Goal: Transaction & Acquisition: Purchase product/service

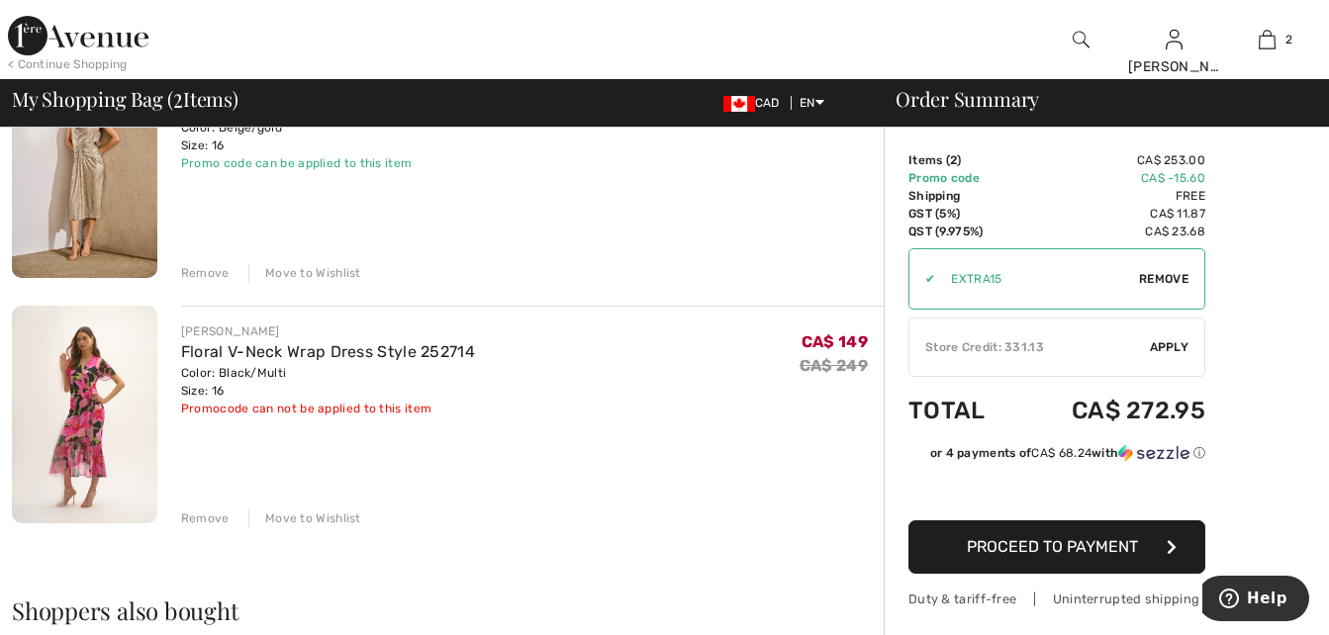
scroll to position [297, 0]
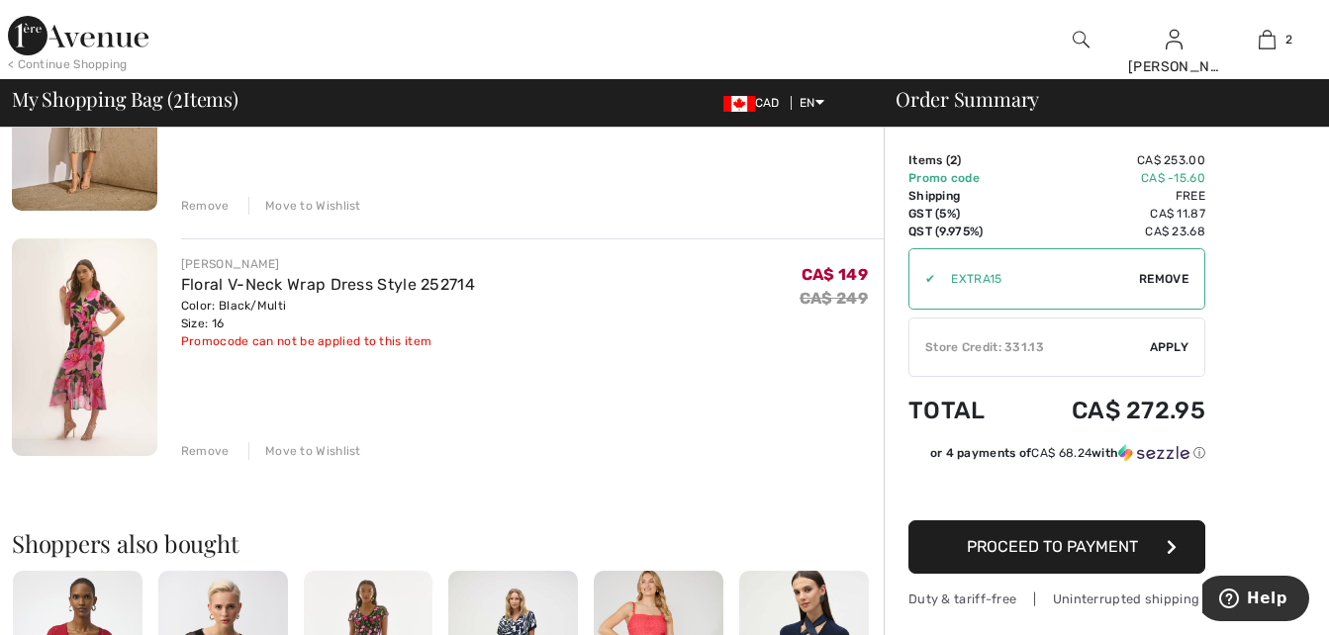
click at [1168, 339] on span "Apply" at bounding box center [1170, 347] width 40 height 18
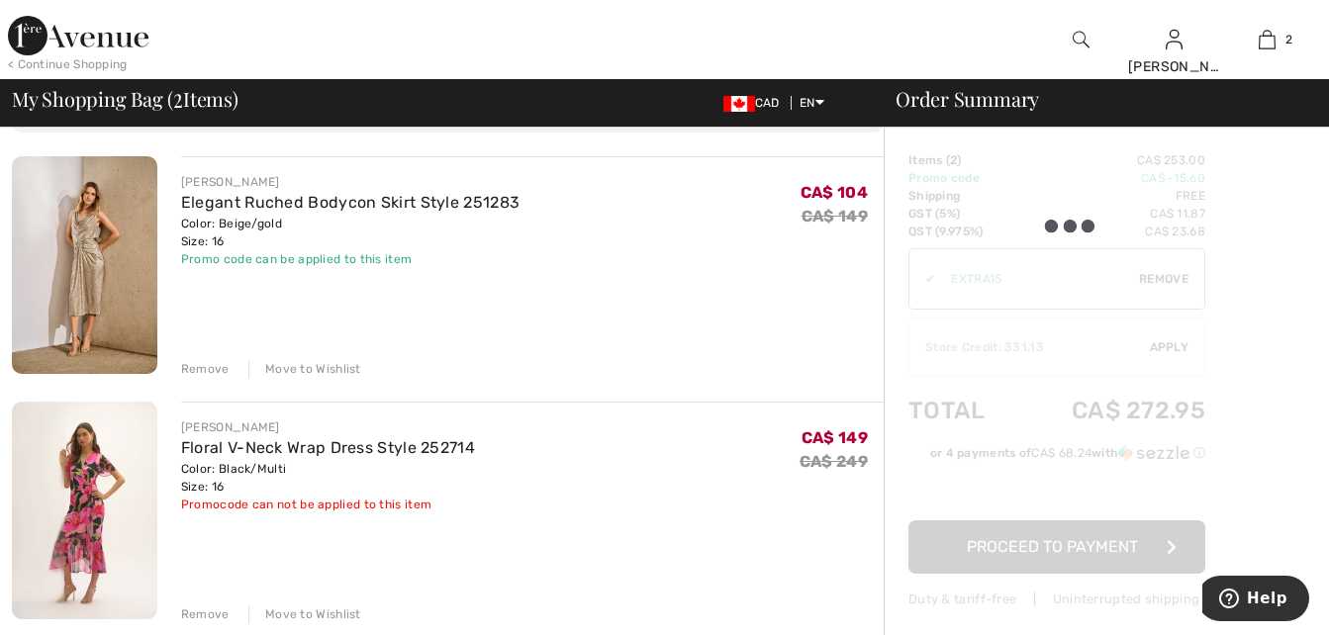
scroll to position [99, 0]
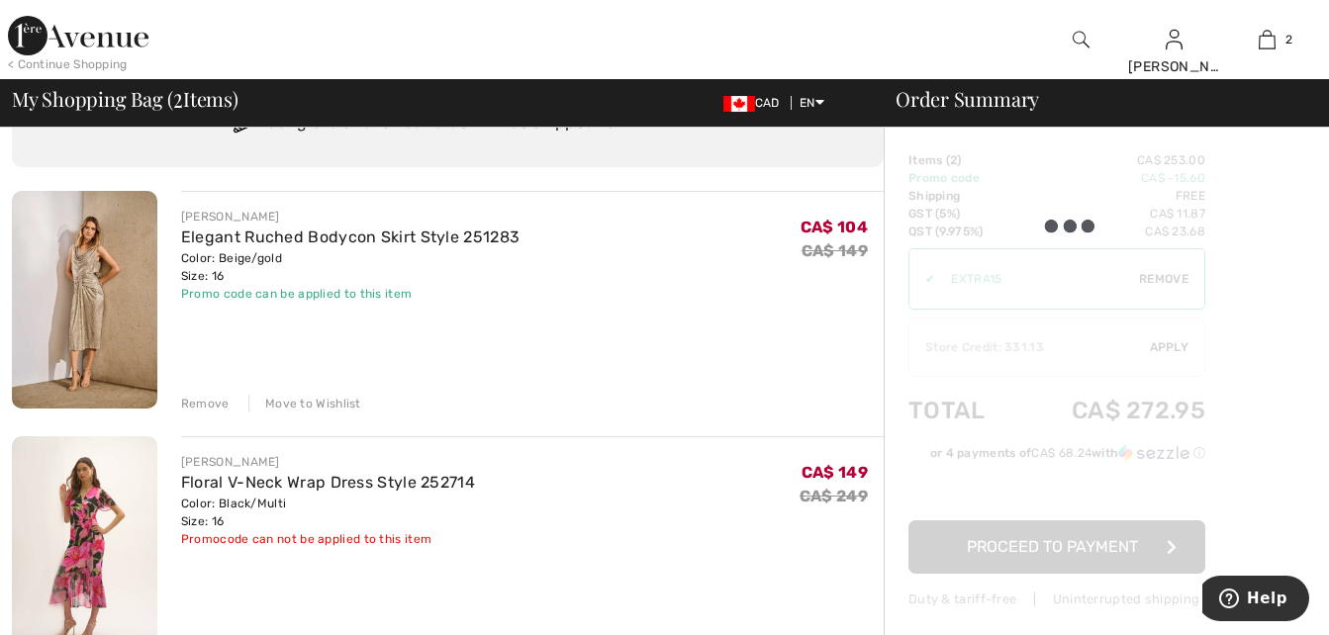
click at [542, 355] on div "JOSEPH RIBKOFF Elegant Ruched Bodycon Skirt Style 251283 Color: Beige/gold Size…" at bounding box center [532, 302] width 703 height 222
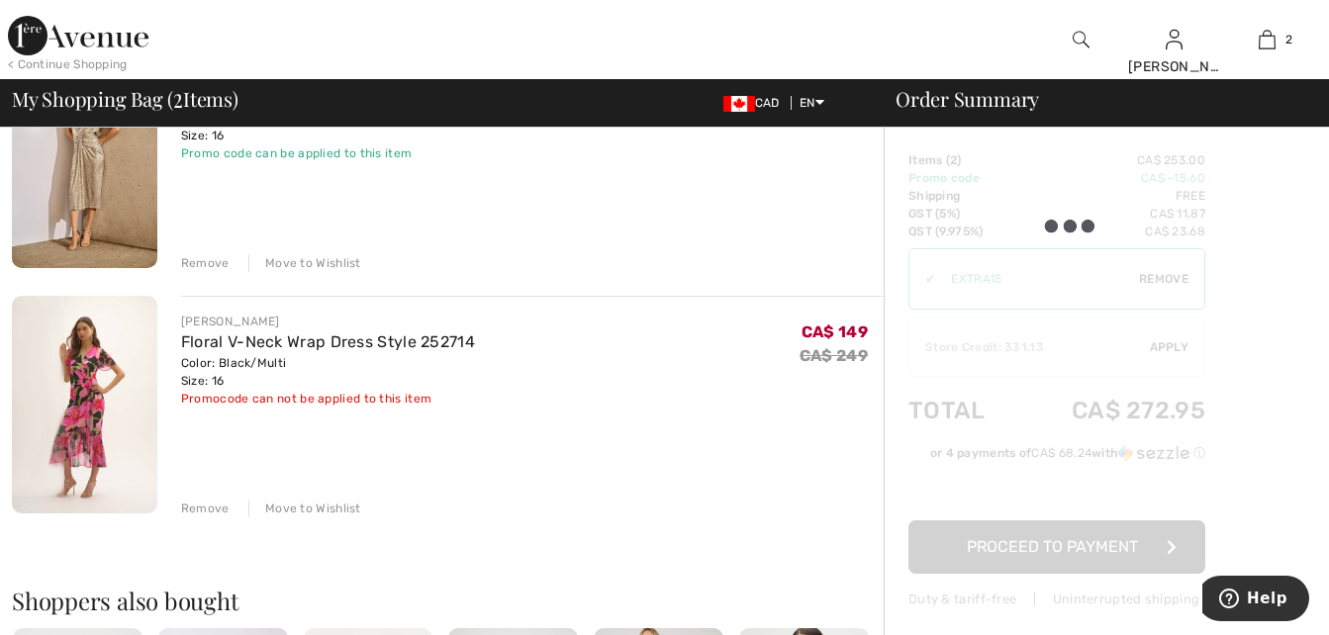
scroll to position [198, 0]
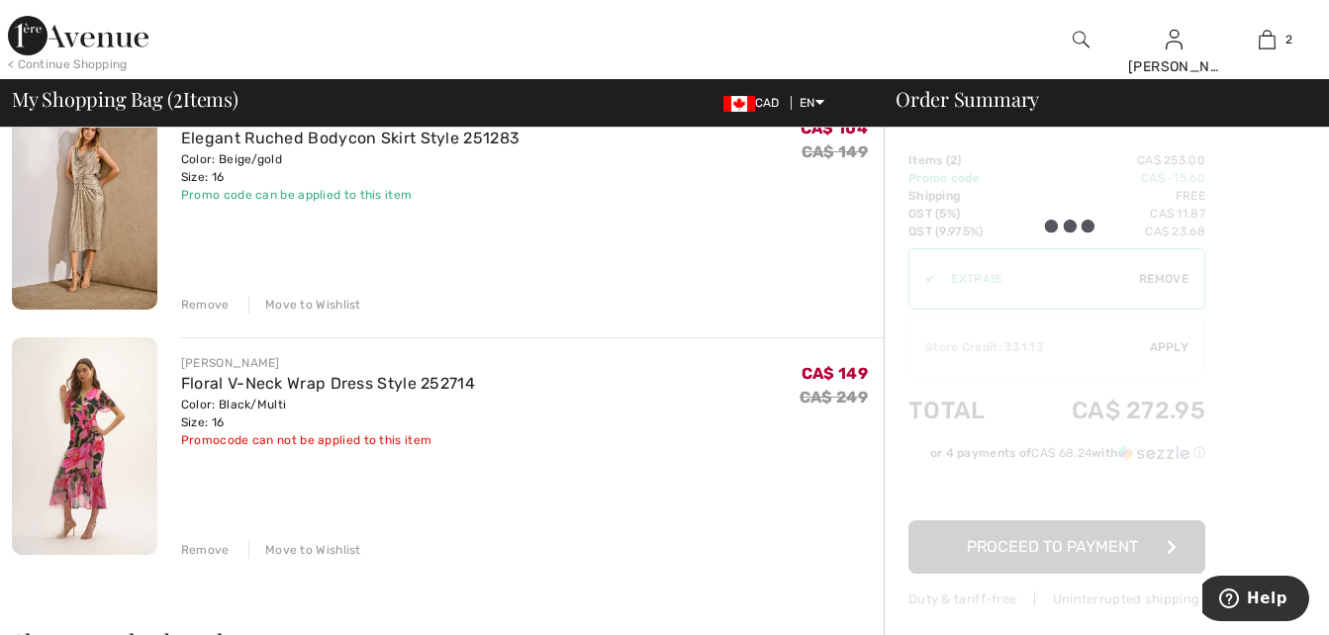
click at [293, 548] on div "Move to Wishlist" at bounding box center [304, 550] width 113 height 18
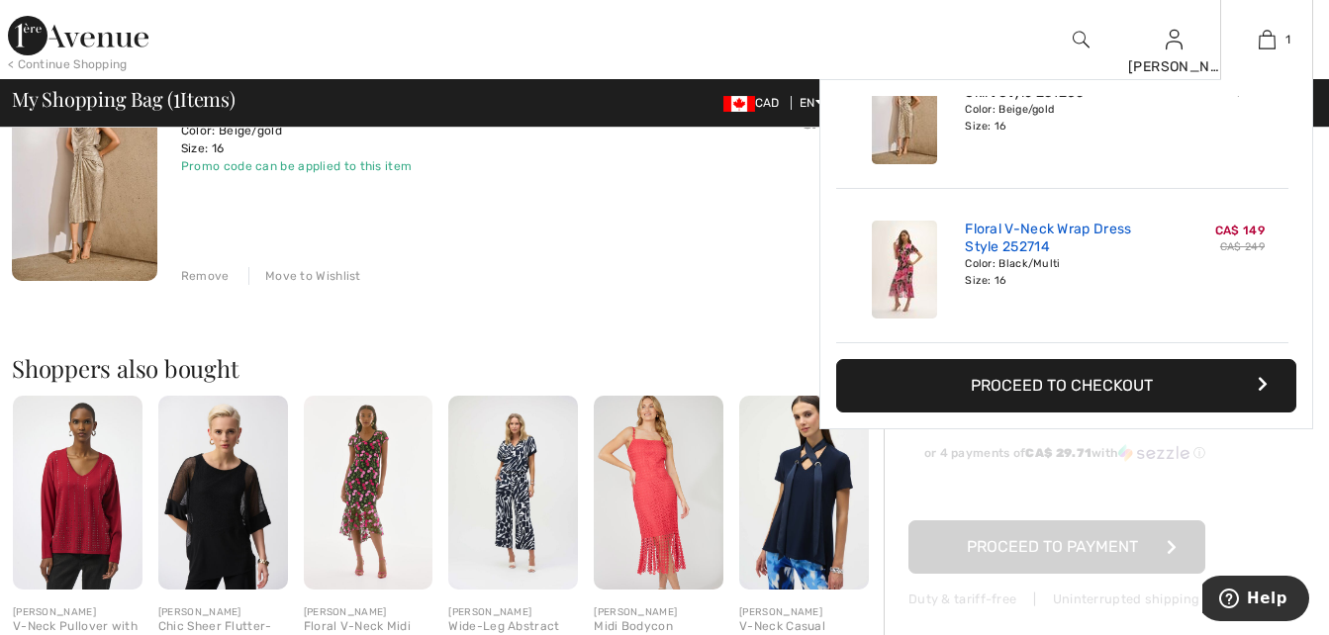
scroll to position [297, 0]
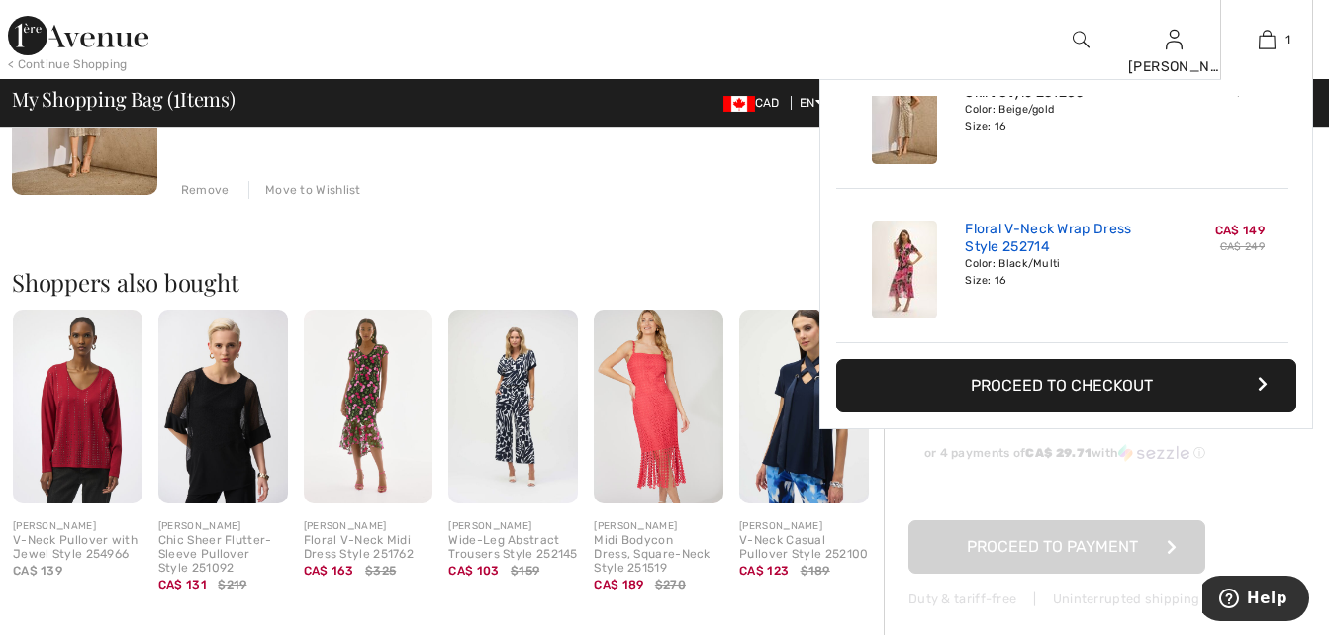
click at [1008, 237] on link "Floral V-Neck Wrap Dress Style 252714" at bounding box center [1062, 239] width 195 height 36
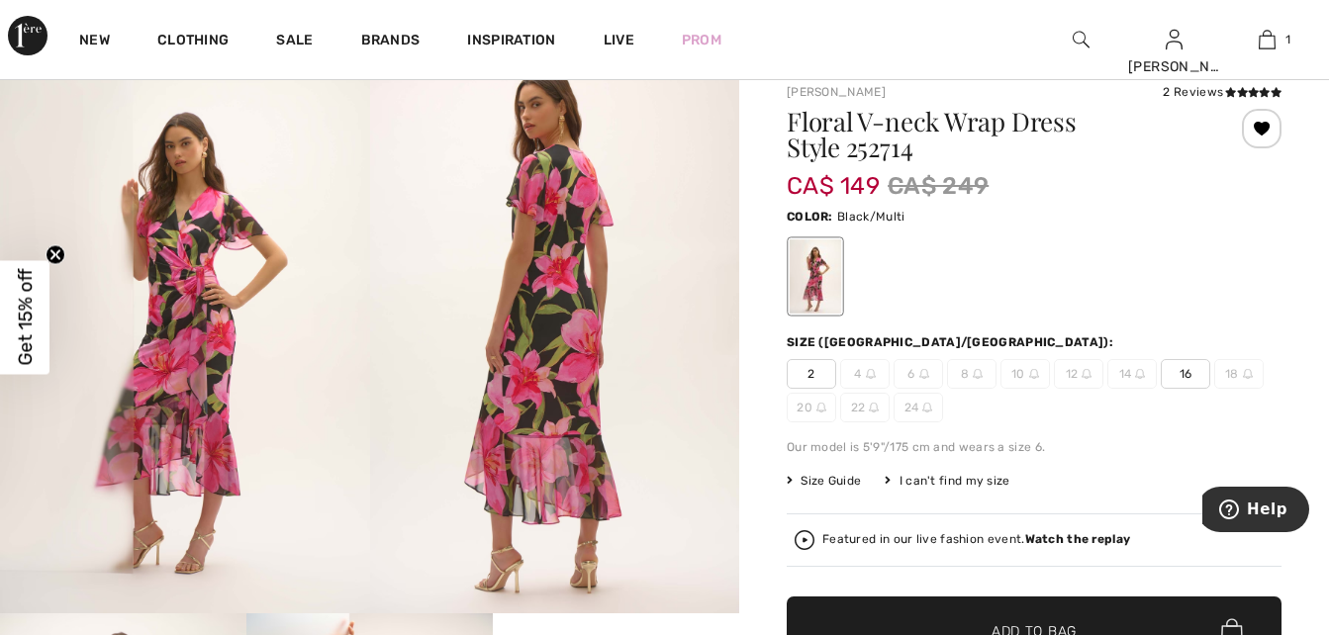
scroll to position [198, 0]
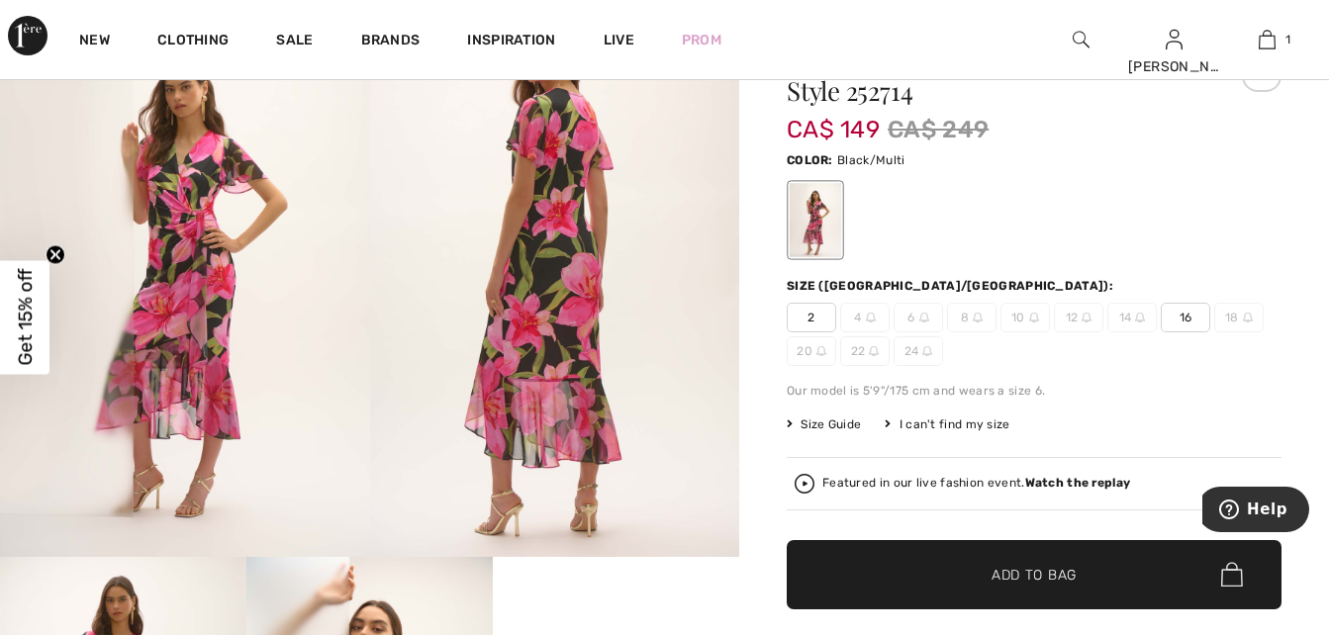
click at [1187, 318] on span "16" at bounding box center [1185, 318] width 49 height 30
click at [1041, 568] on span "Add to Bag" at bounding box center [1034, 574] width 85 height 21
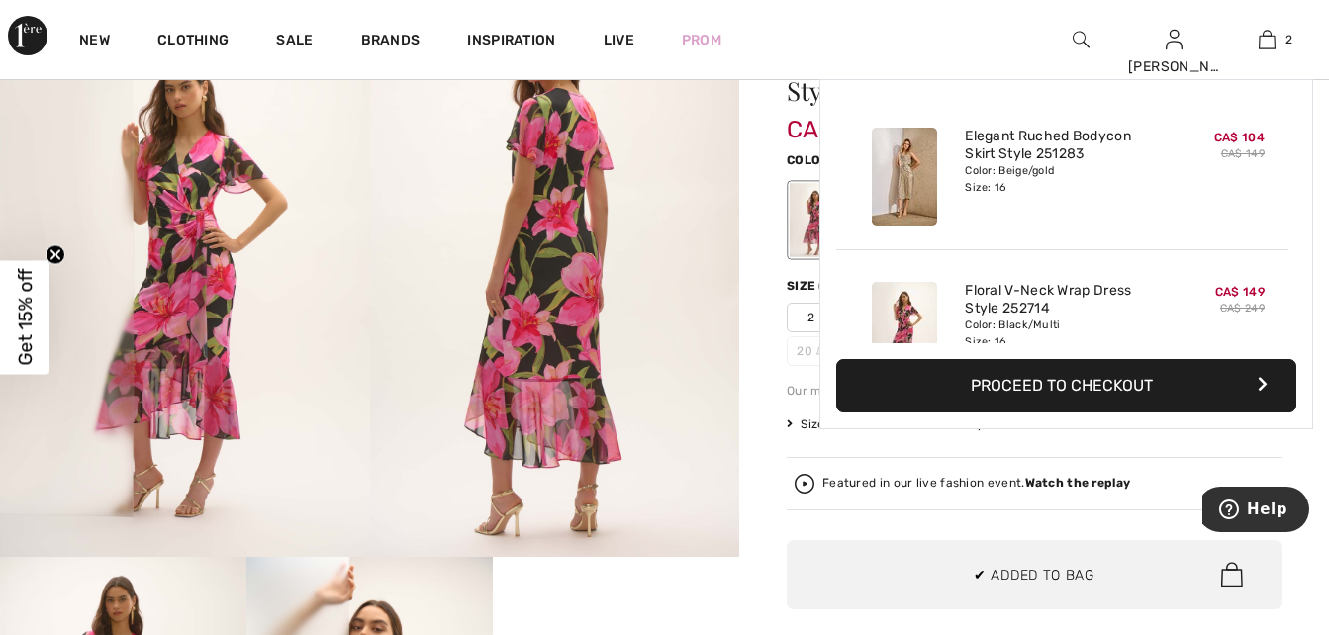
scroll to position [61, 0]
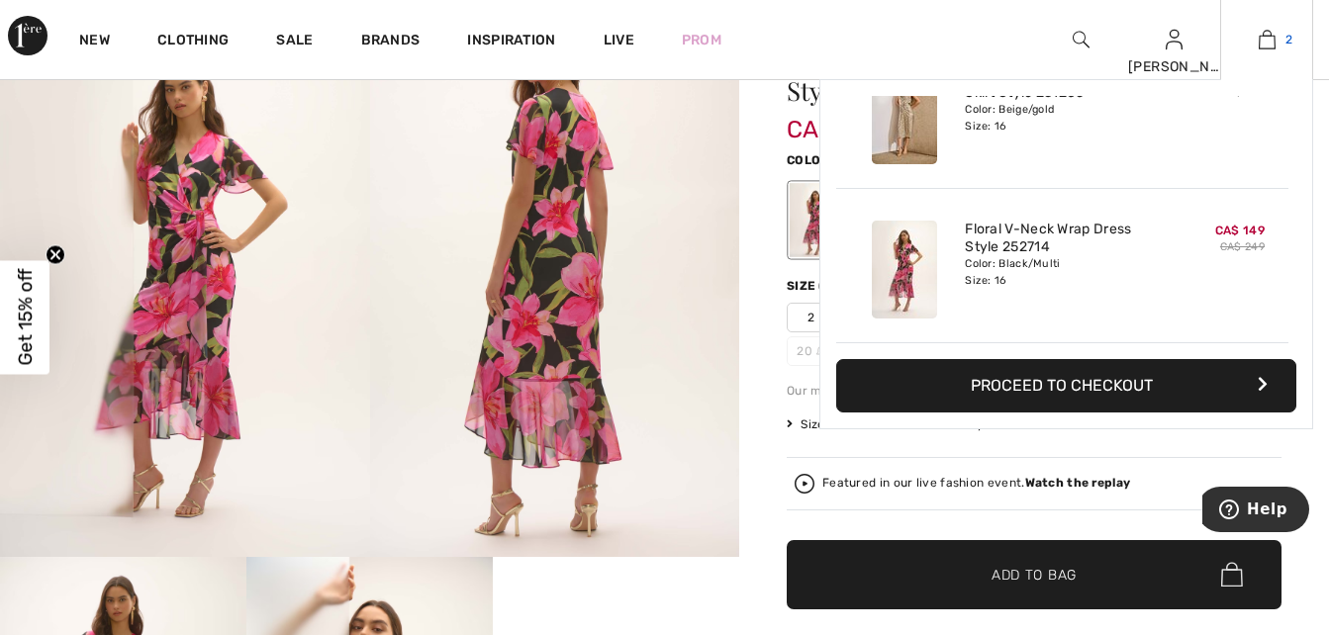
click at [1269, 35] on img at bounding box center [1267, 40] width 17 height 24
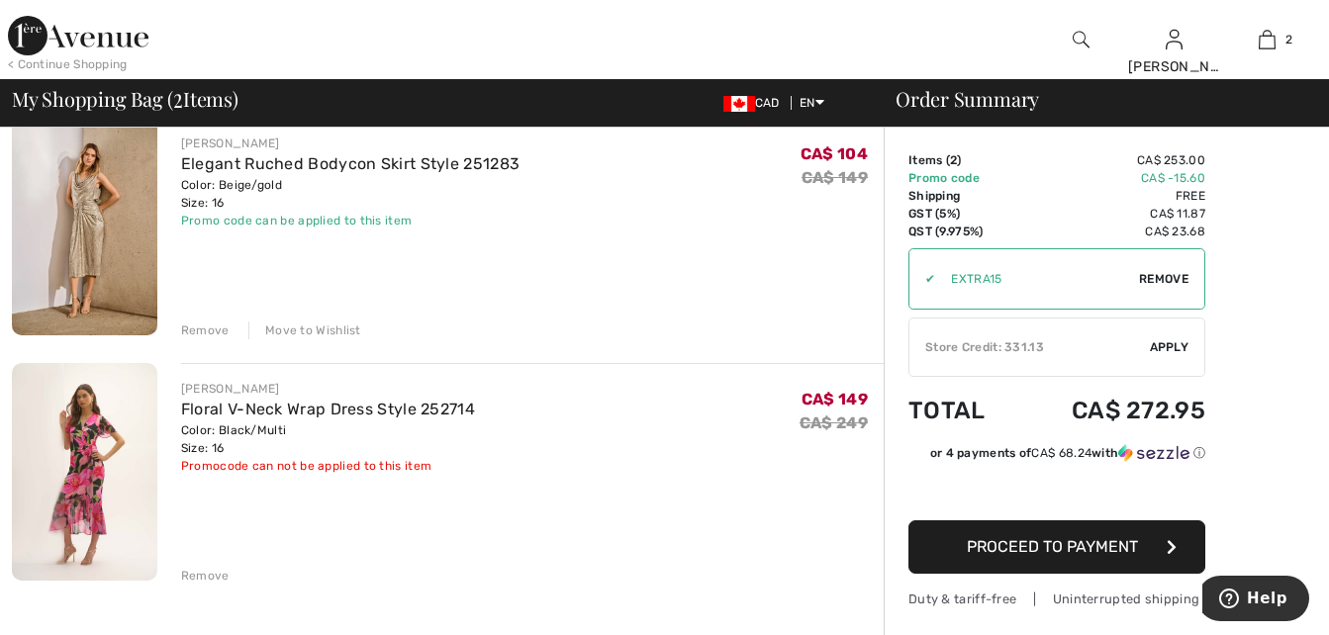
scroll to position [198, 0]
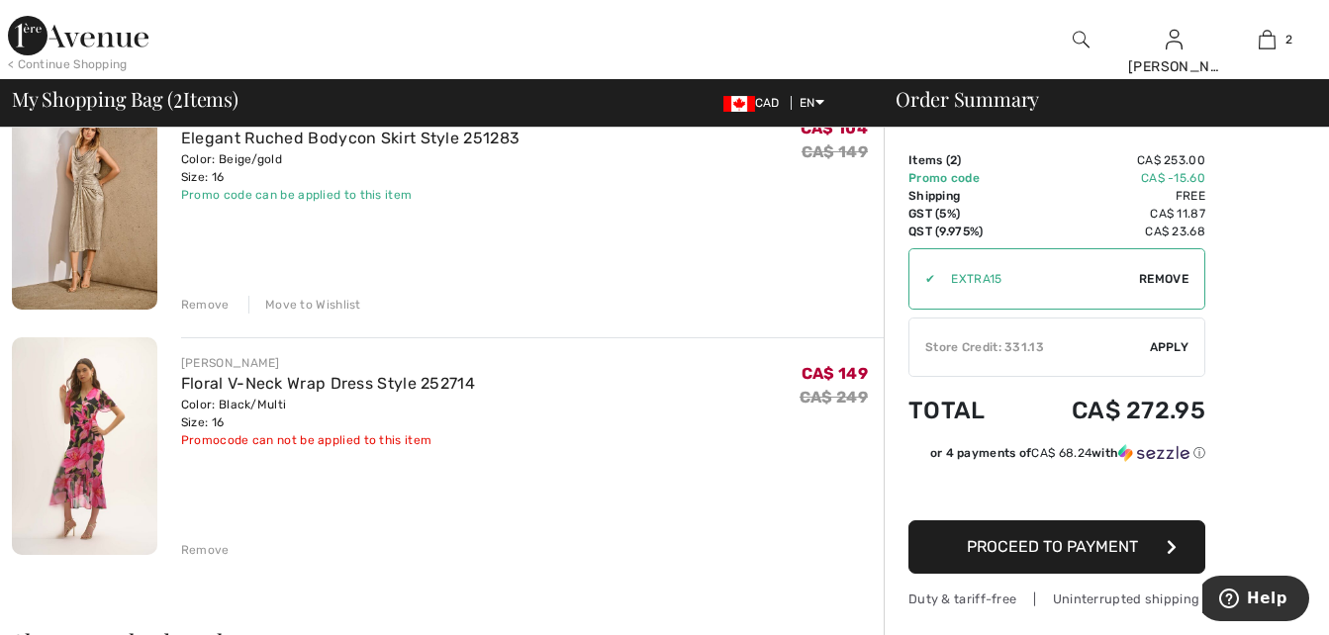
click at [1167, 339] on span "Apply" at bounding box center [1170, 347] width 40 height 18
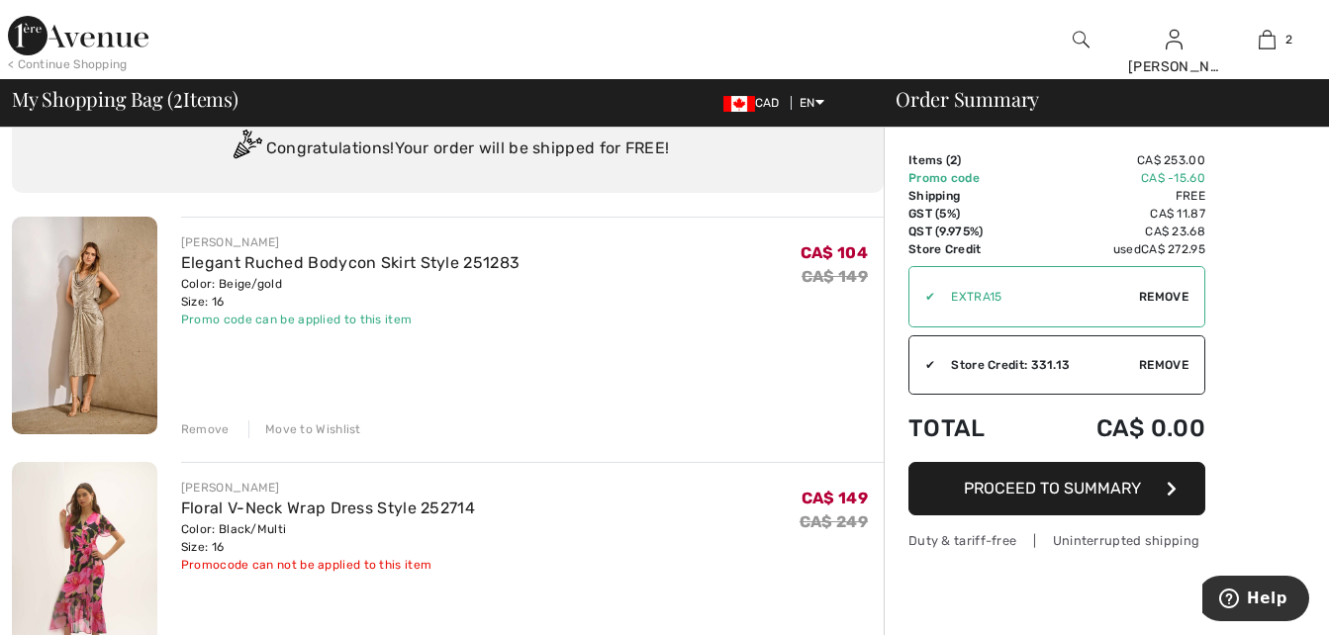
scroll to position [99, 0]
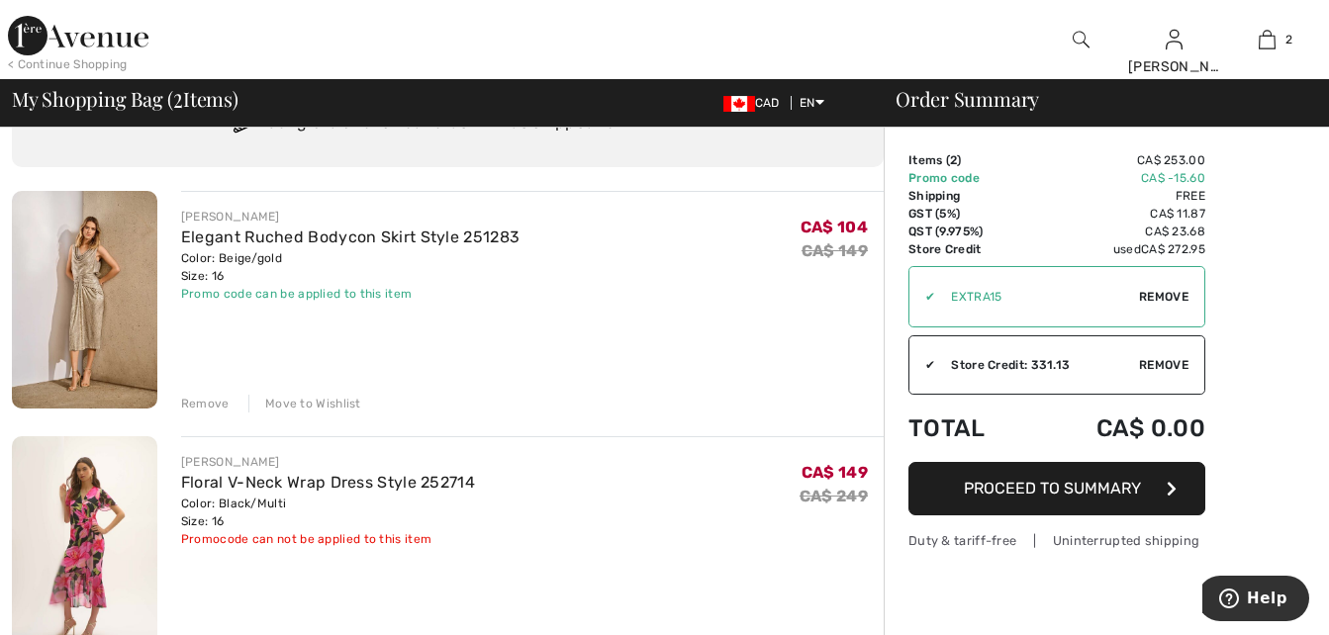
click at [80, 513] on img at bounding box center [84, 545] width 145 height 218
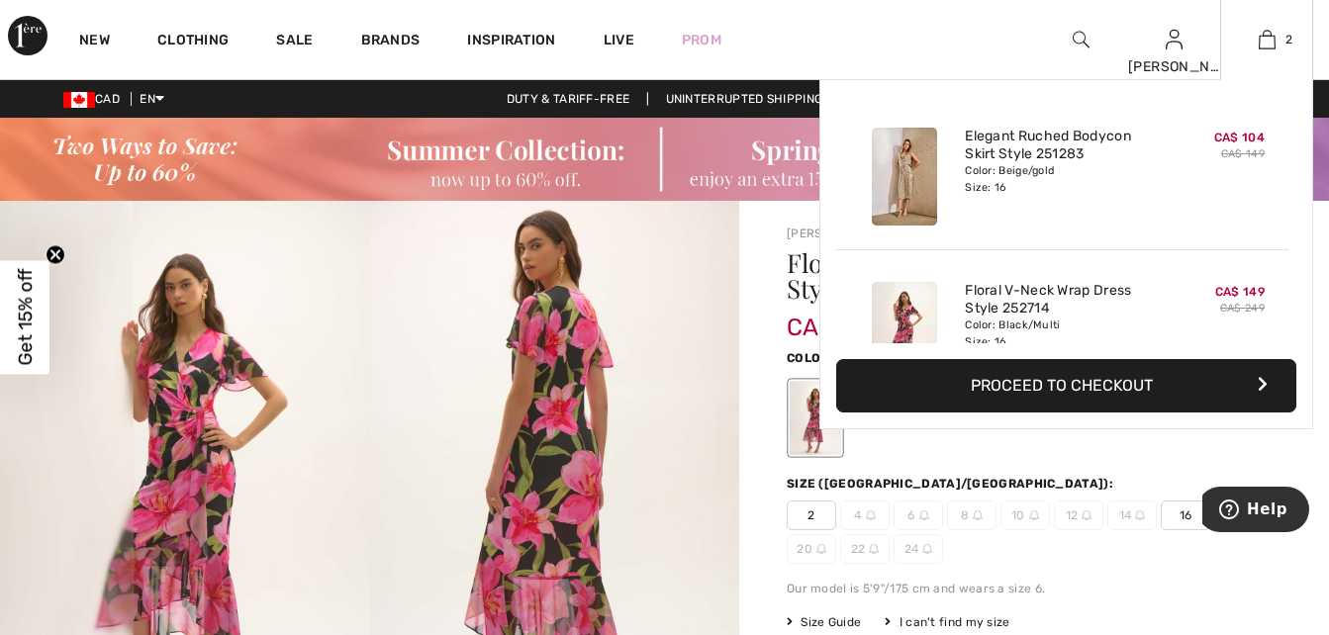
click at [1132, 378] on button "Proceed to Checkout" at bounding box center [1066, 385] width 460 height 53
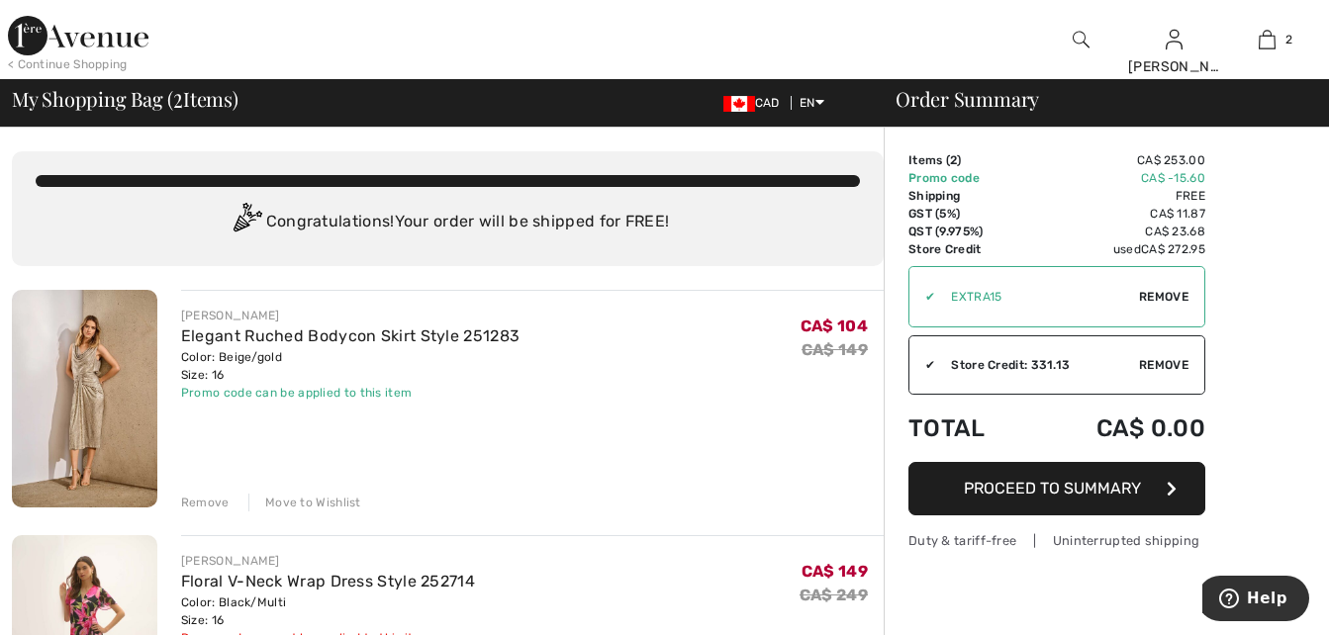
click at [1106, 481] on span "Proceed to Summary" at bounding box center [1052, 488] width 177 height 19
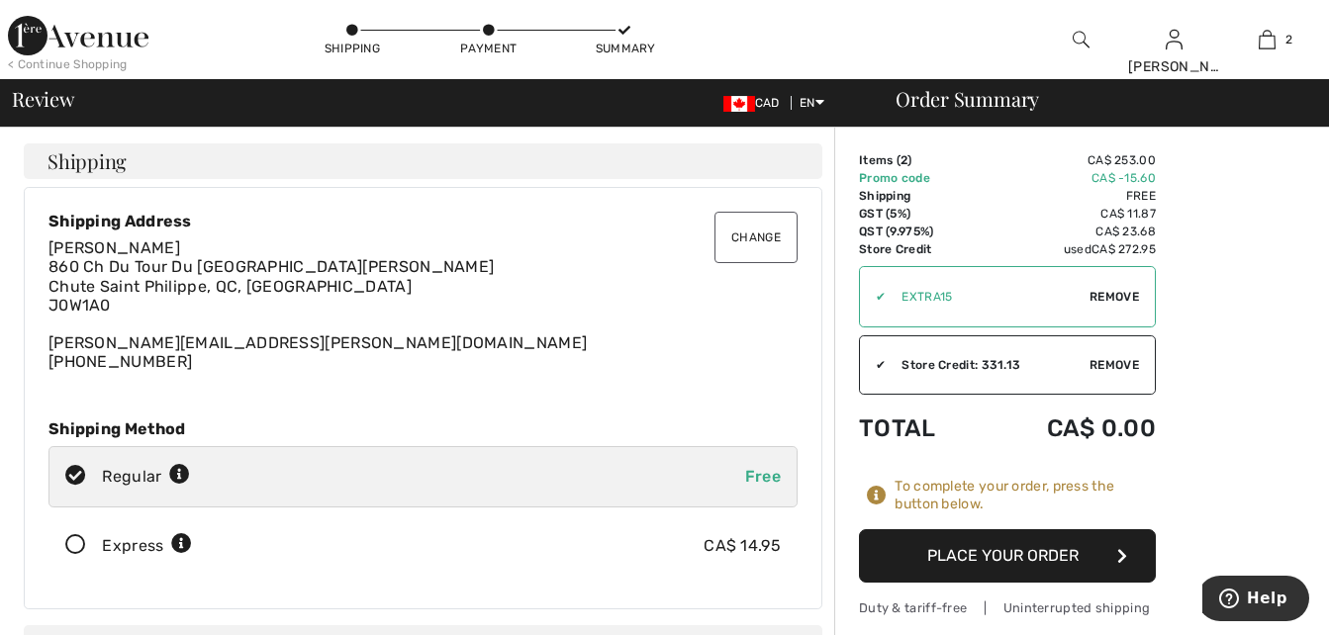
click at [1057, 552] on button "Place Your Order" at bounding box center [1007, 555] width 297 height 53
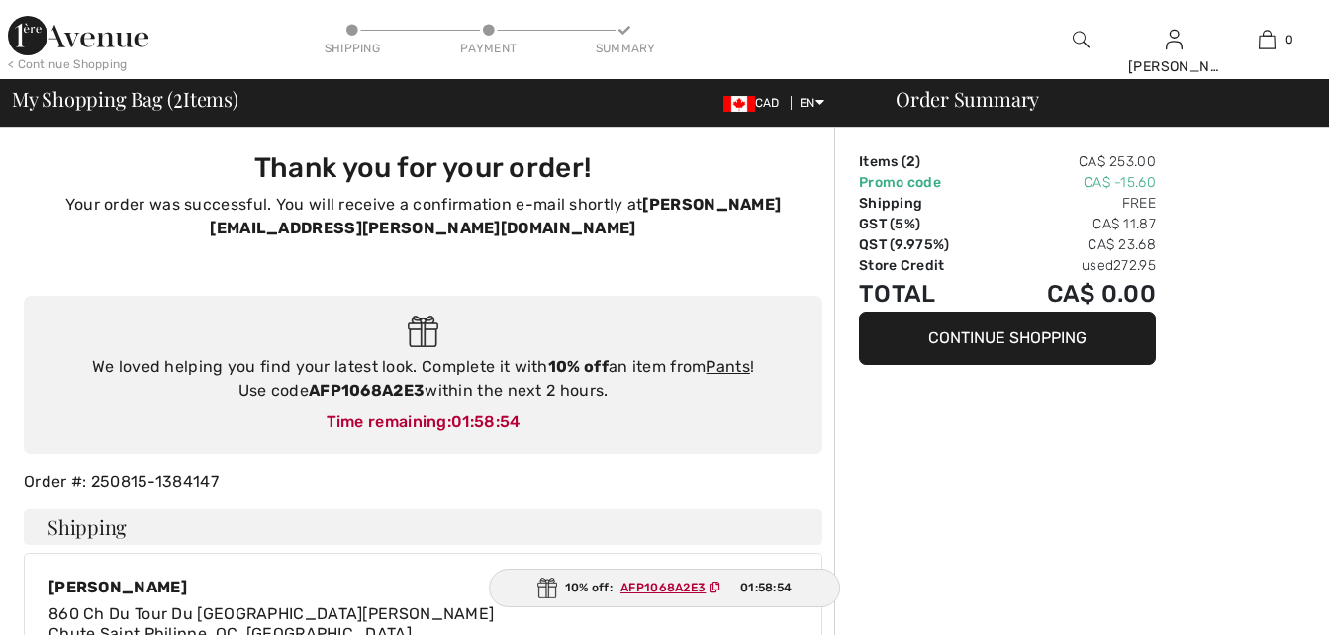
checkbox input "true"
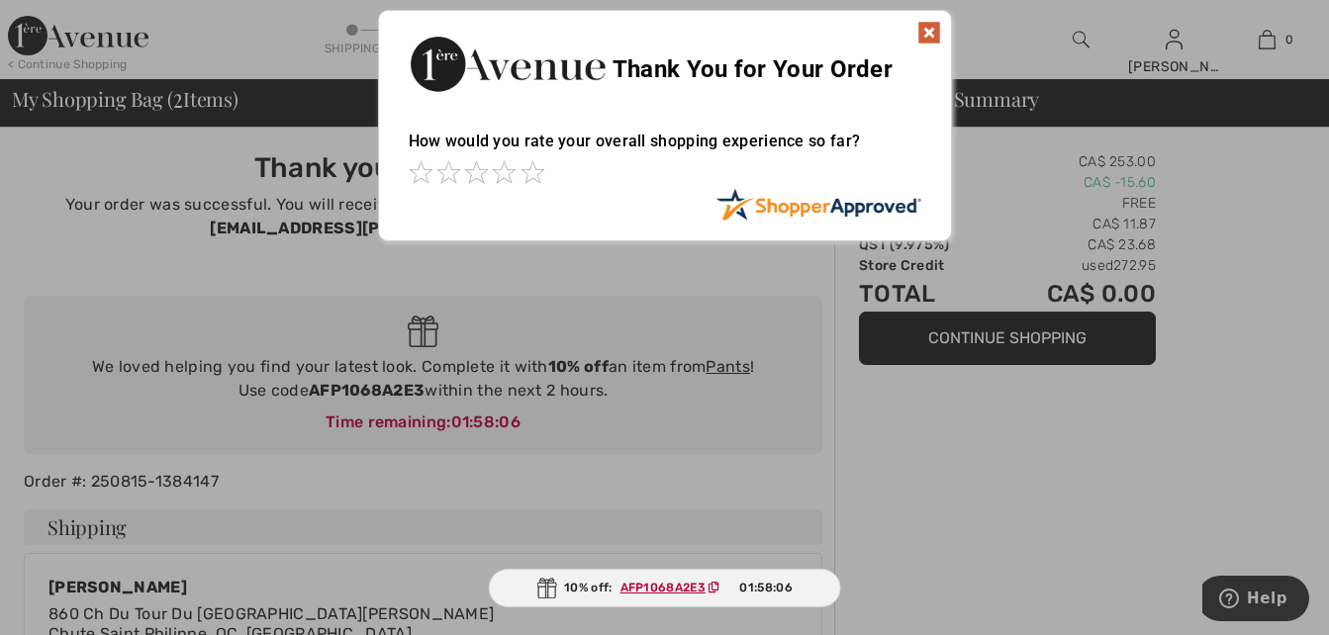
click at [667, 584] on ins "AFP1068A2E3" at bounding box center [662, 588] width 85 height 14
click at [667, 584] on ins "AFP1068A2E3" at bounding box center [661, 588] width 85 height 14
click at [543, 578] on img at bounding box center [546, 588] width 20 height 21
click at [529, 165] on span at bounding box center [533, 172] width 24 height 24
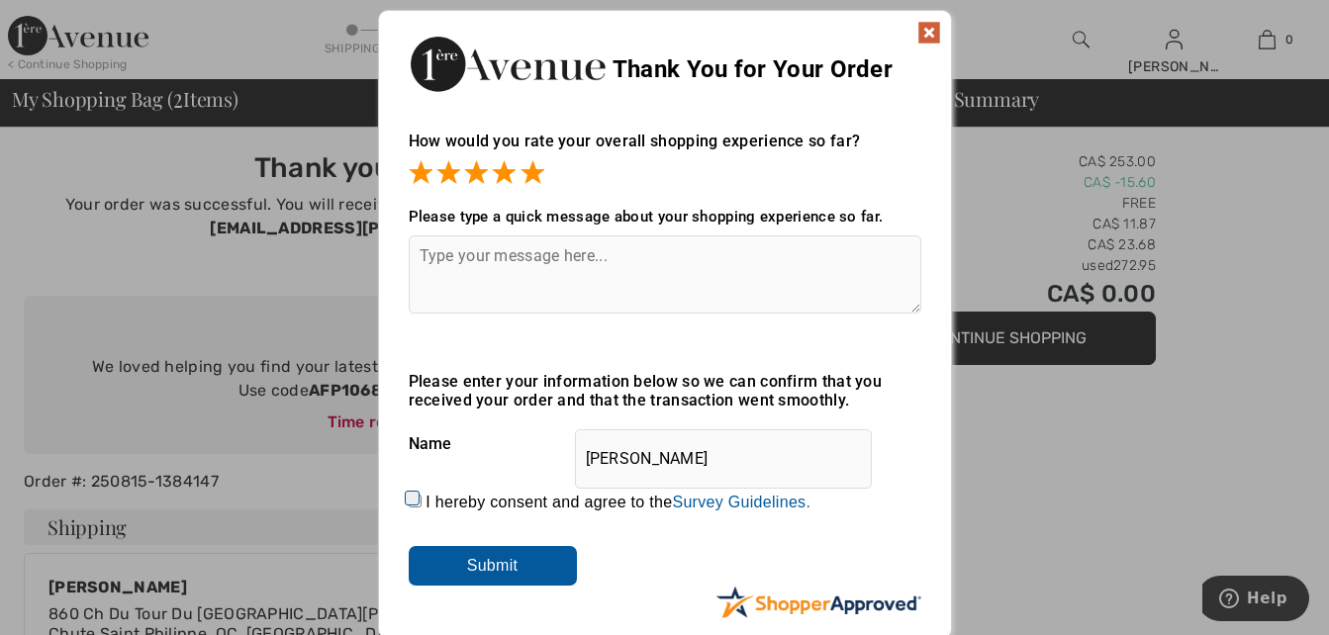
click at [410, 495] on input "I hereby consent and agree to the By submitting a review, you grant permission …" at bounding box center [415, 501] width 13 height 13
checkbox input "true"
click at [543, 568] on input "Submit" at bounding box center [493, 566] width 168 height 40
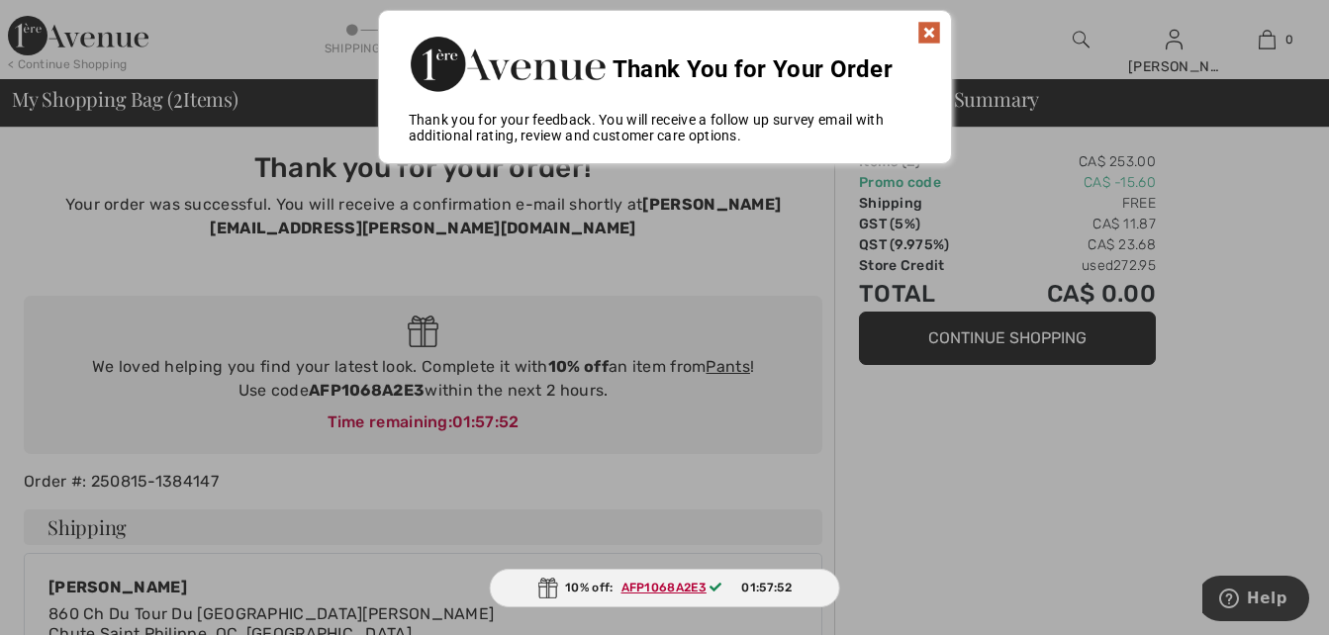
click at [927, 24] on img at bounding box center [929, 33] width 24 height 24
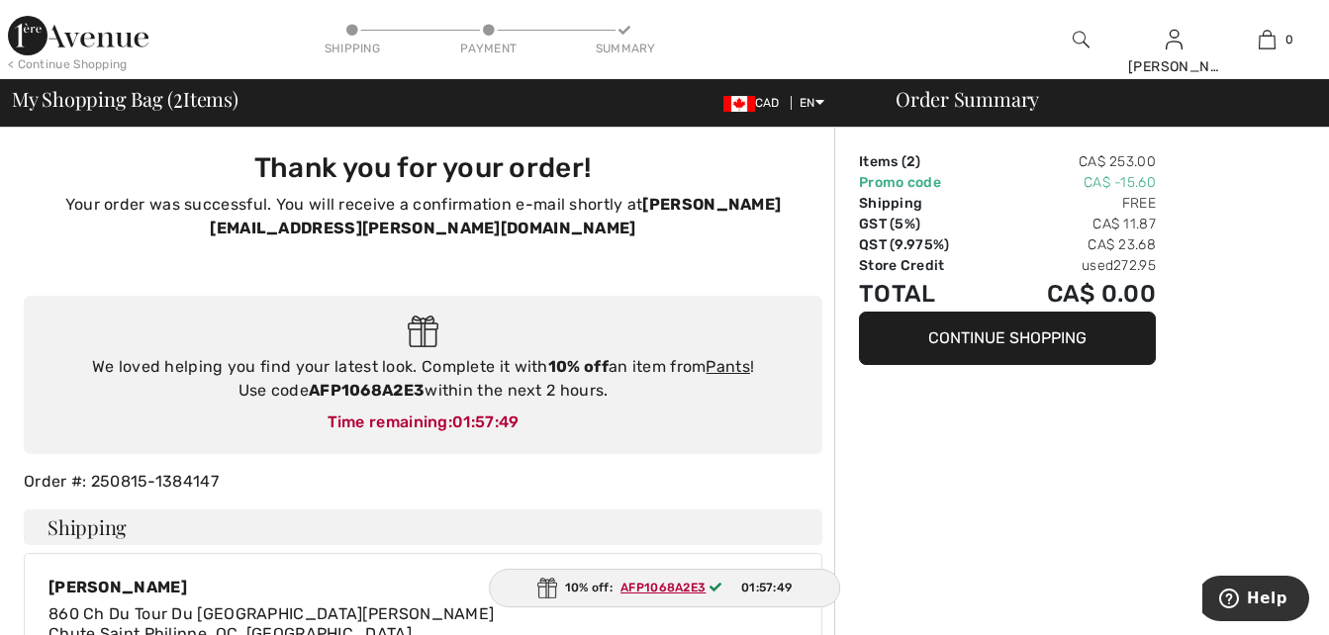
click at [668, 582] on ins "AFP1068A2E3" at bounding box center [662, 588] width 85 height 14
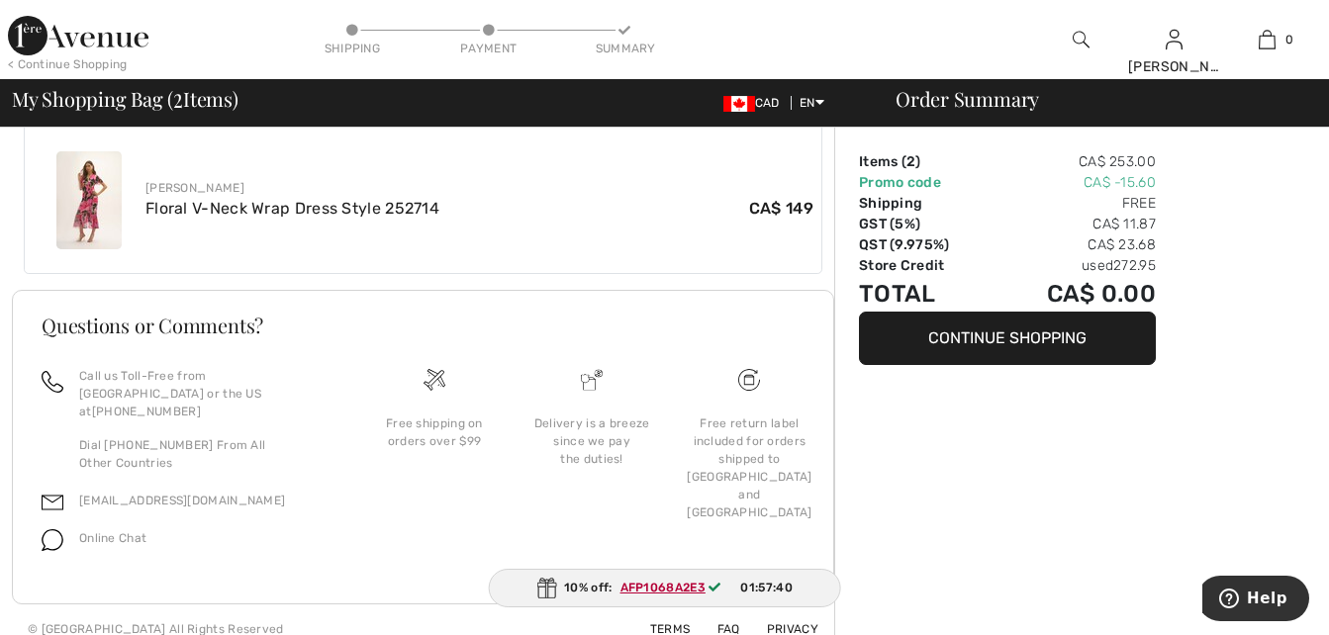
scroll to position [874, 0]
click at [765, 582] on span "01:57:39" at bounding box center [766, 588] width 50 height 18
click at [542, 581] on img at bounding box center [547, 588] width 20 height 21
click at [649, 581] on ins "AFP1068A2E3" at bounding box center [662, 588] width 85 height 14
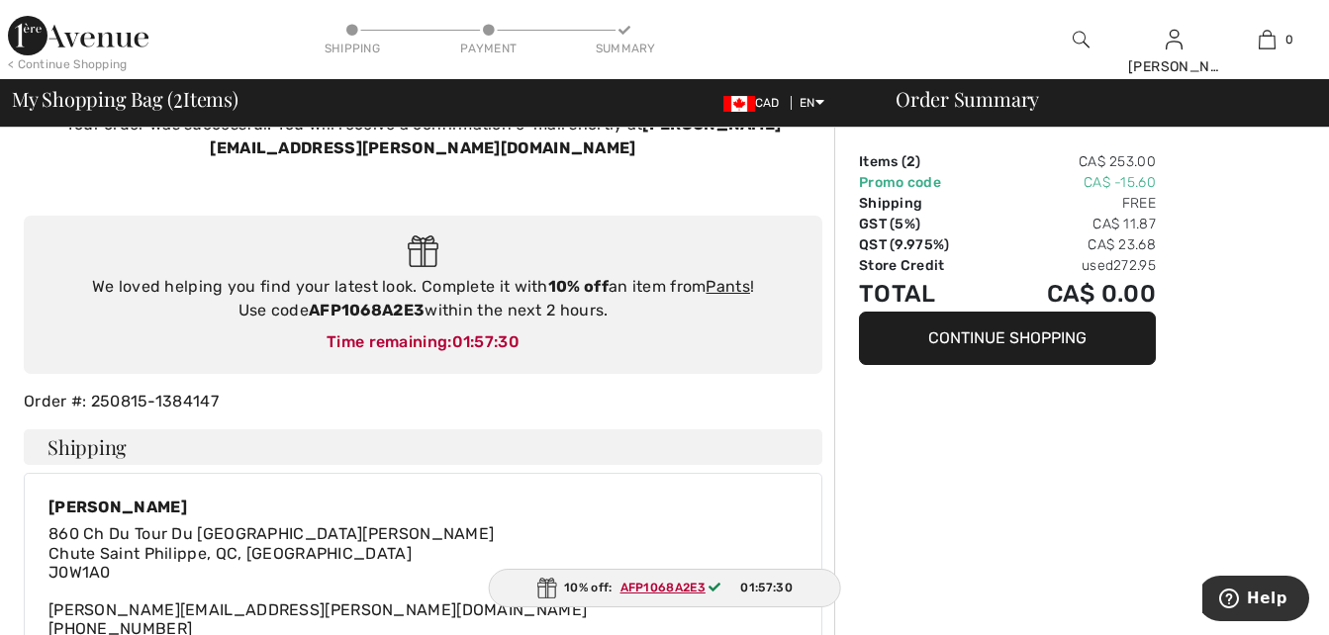
scroll to position [0, 0]
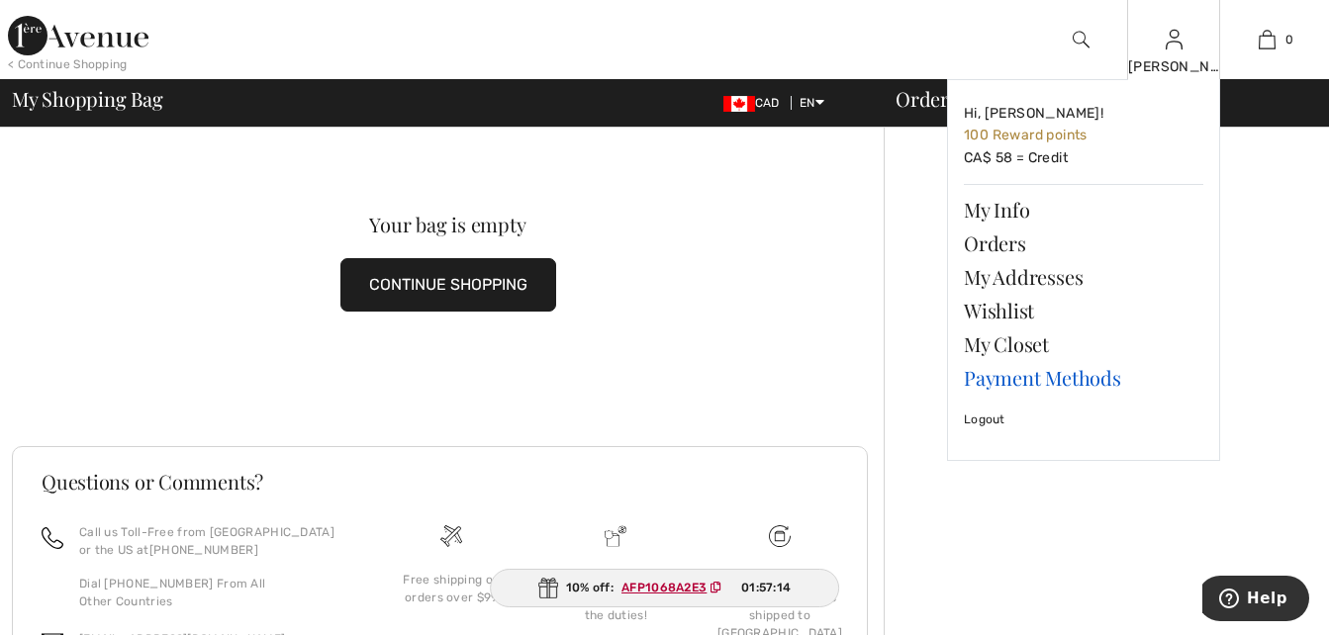
click at [1067, 377] on link "Payment Methods" at bounding box center [1083, 378] width 239 height 34
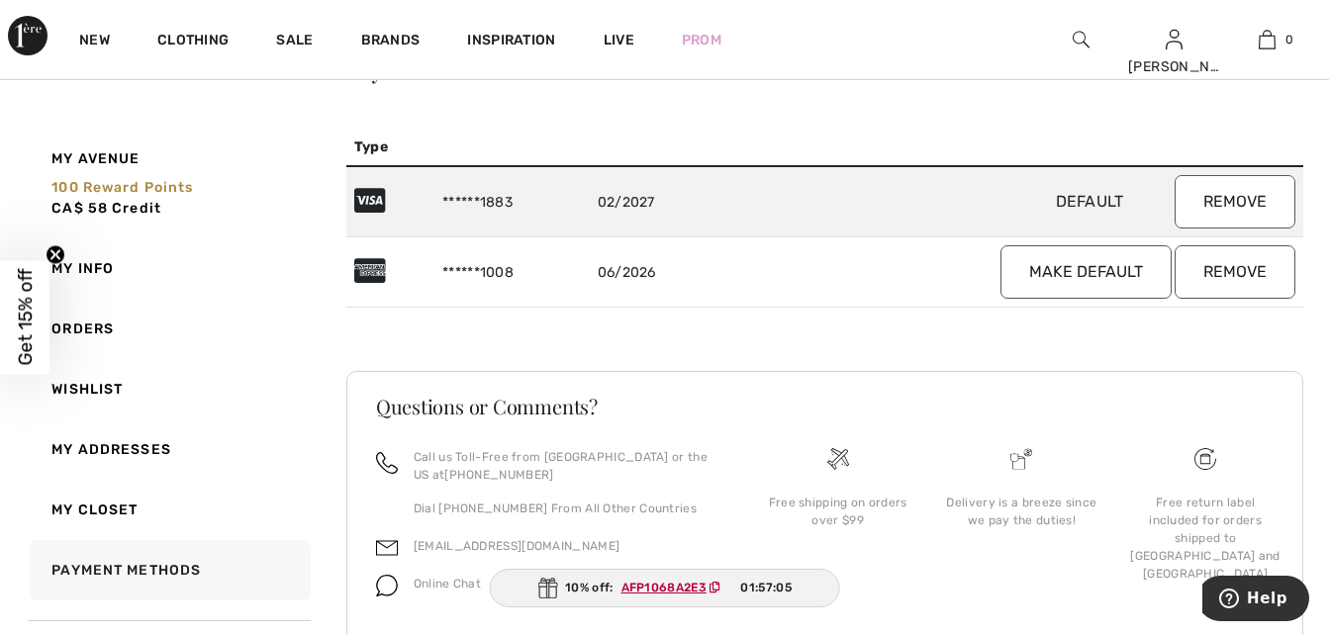
scroll to position [77, 0]
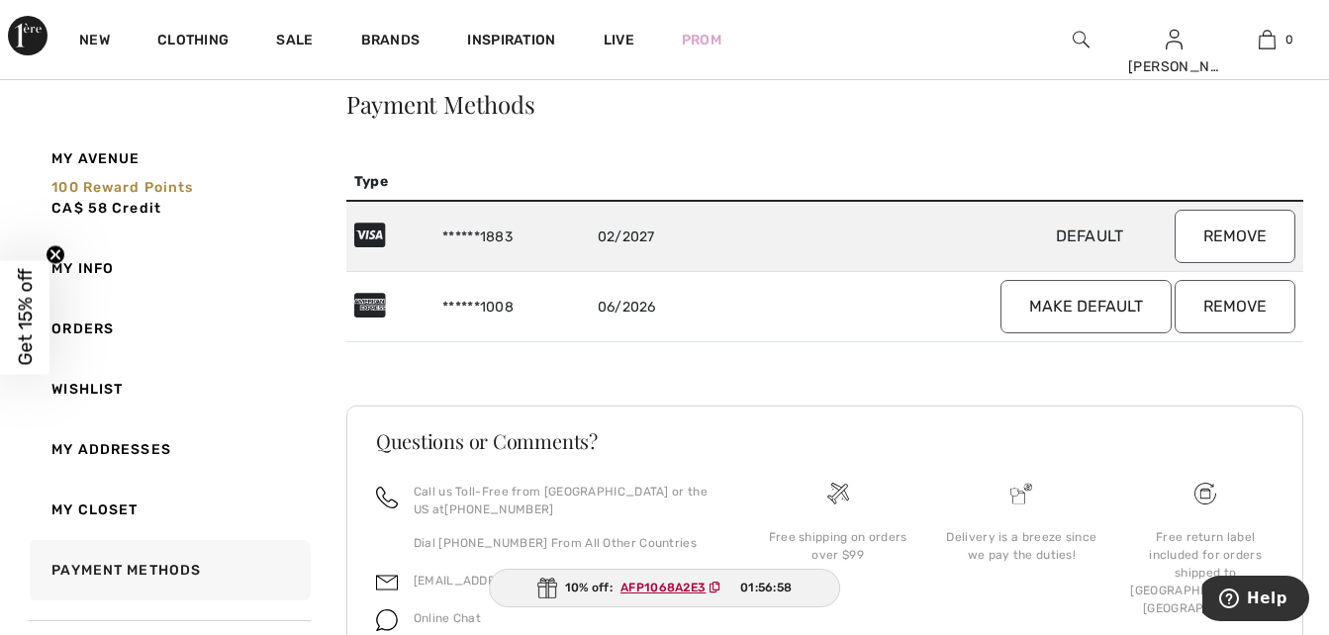
click at [1234, 302] on button "Remove" at bounding box center [1235, 306] width 121 height 53
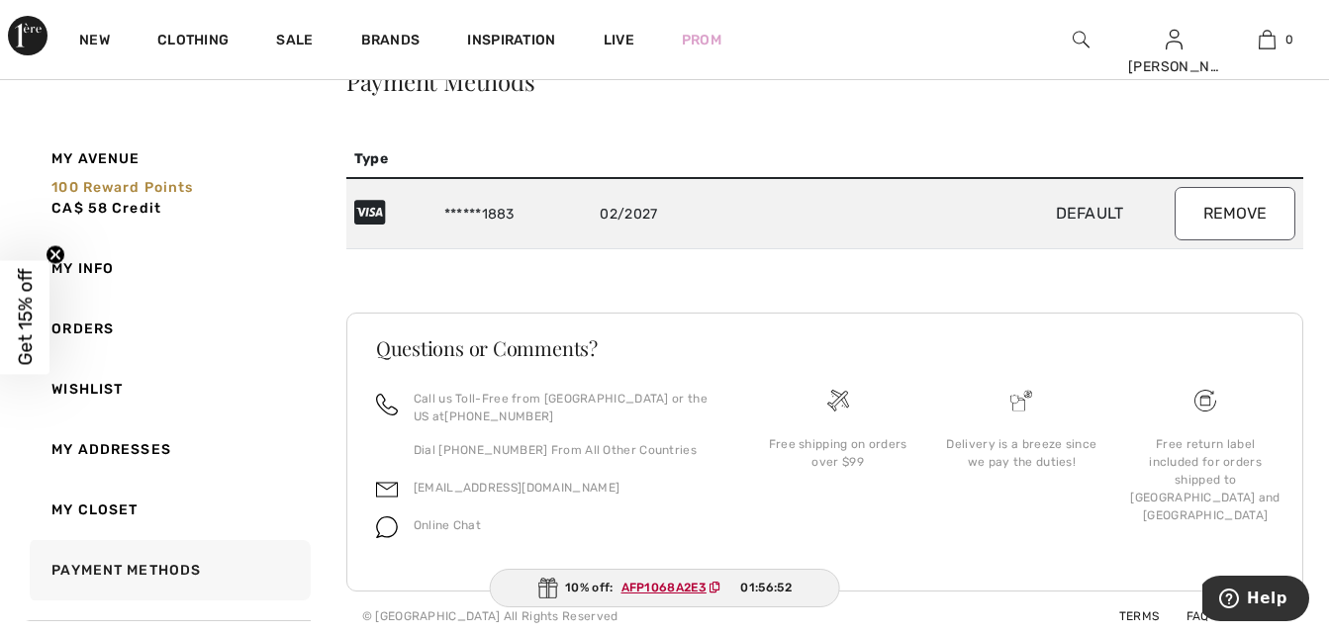
scroll to position [106, 0]
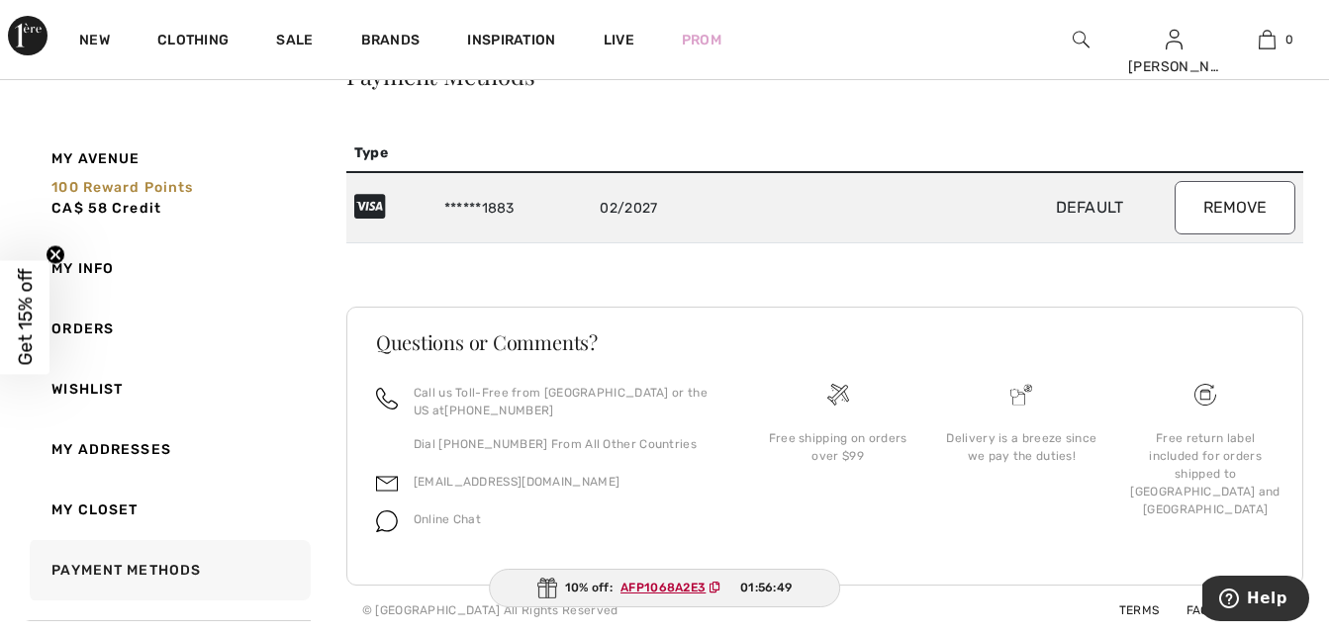
click at [758, 582] on span "01:56:49" at bounding box center [765, 588] width 51 height 18
click at [758, 582] on span "01:56:47" at bounding box center [765, 588] width 51 height 18
click at [643, 582] on ins "AFP1068A2E3" at bounding box center [661, 588] width 85 height 14
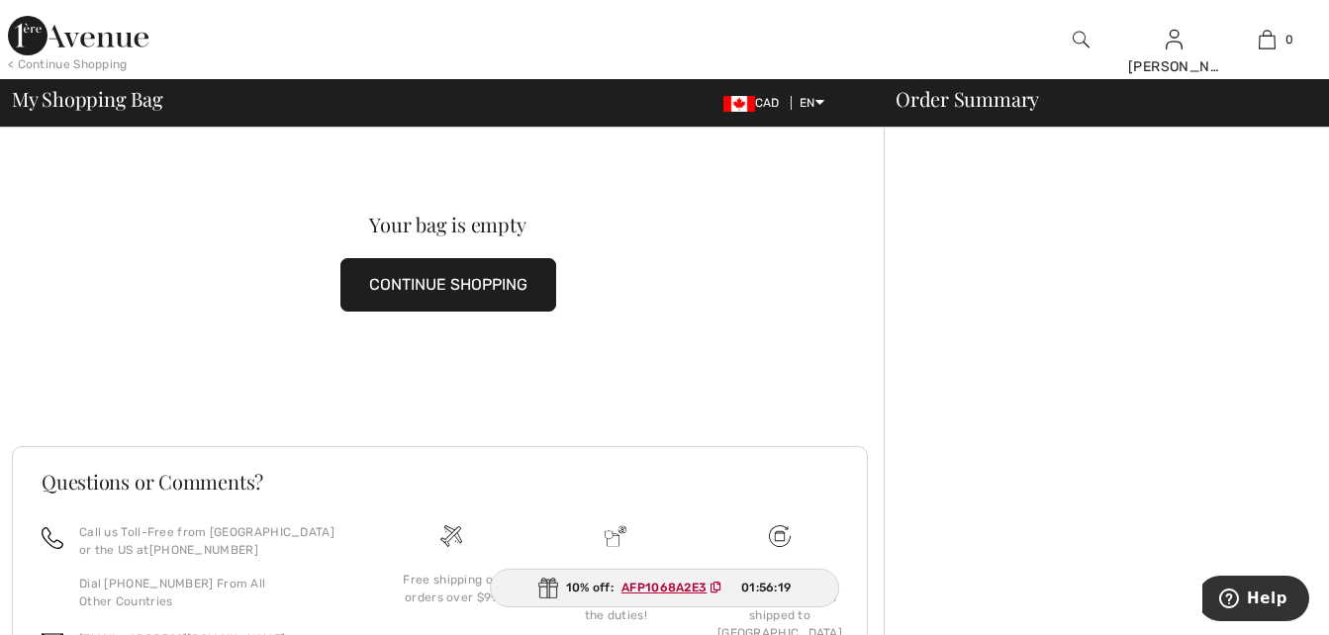
click at [427, 275] on button "CONTINUE SHOPPING" at bounding box center [448, 284] width 216 height 53
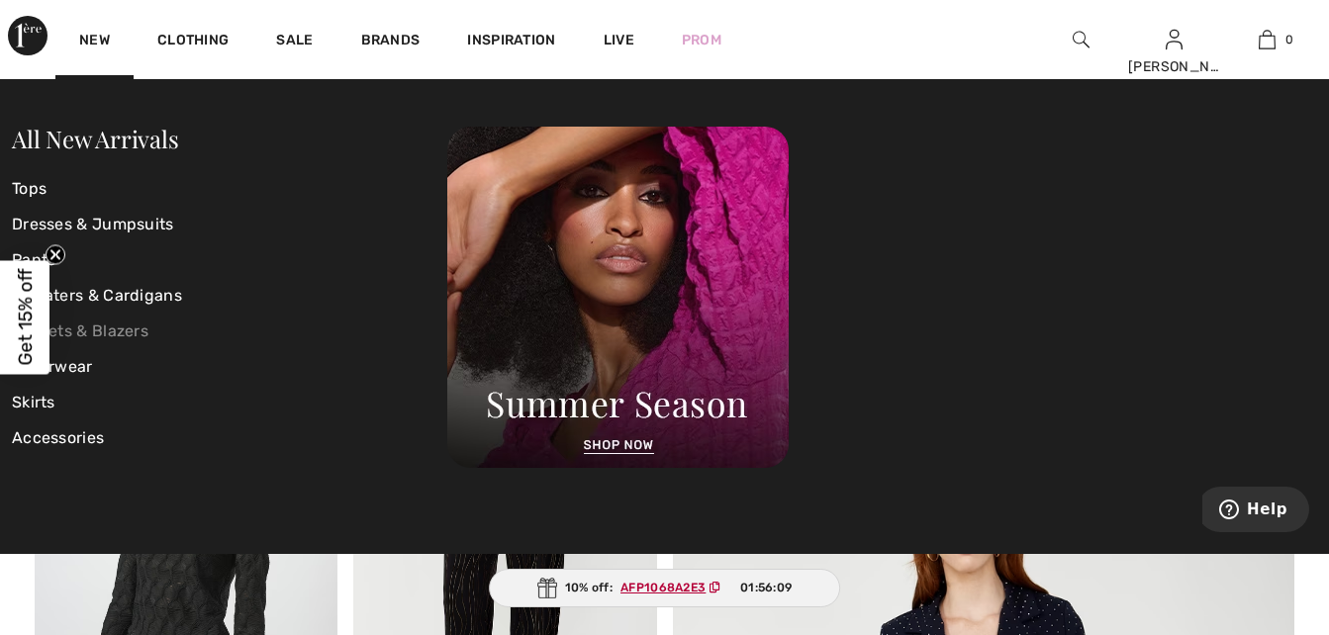
click at [98, 325] on link "Jackets & Blazers" at bounding box center [229, 332] width 435 height 36
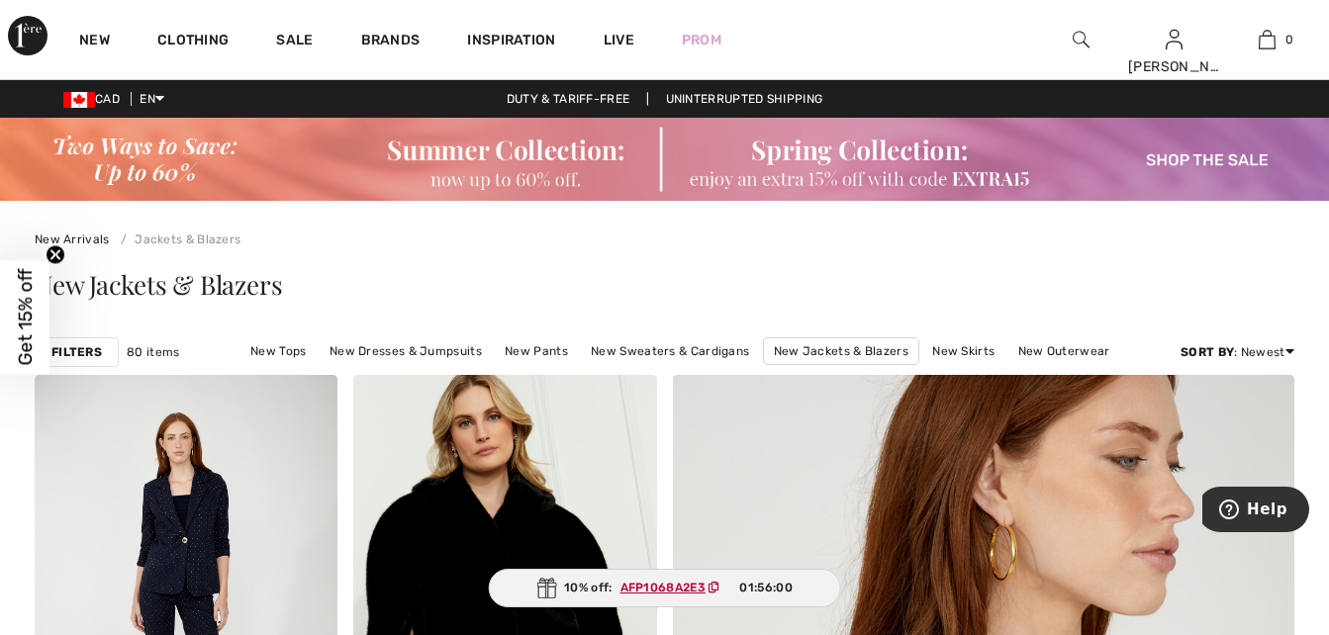
click at [84, 348] on strong "Filters" at bounding box center [76, 352] width 50 height 18
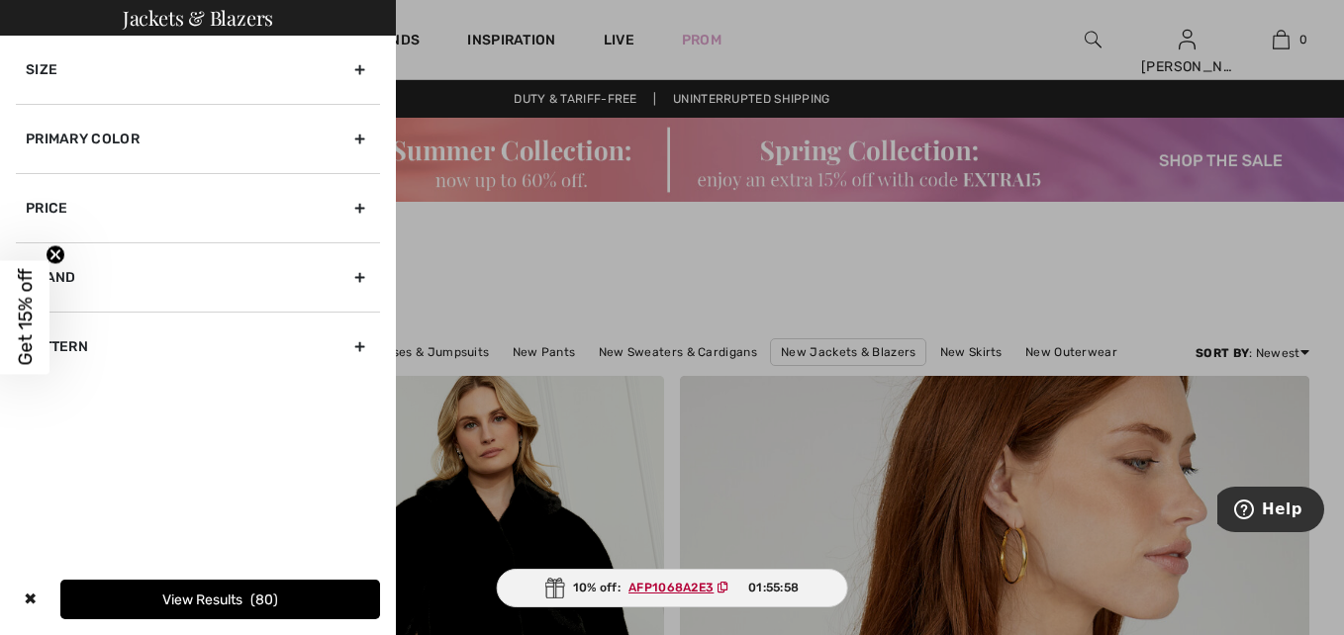
click at [364, 63] on div "Size" at bounding box center [198, 70] width 364 height 68
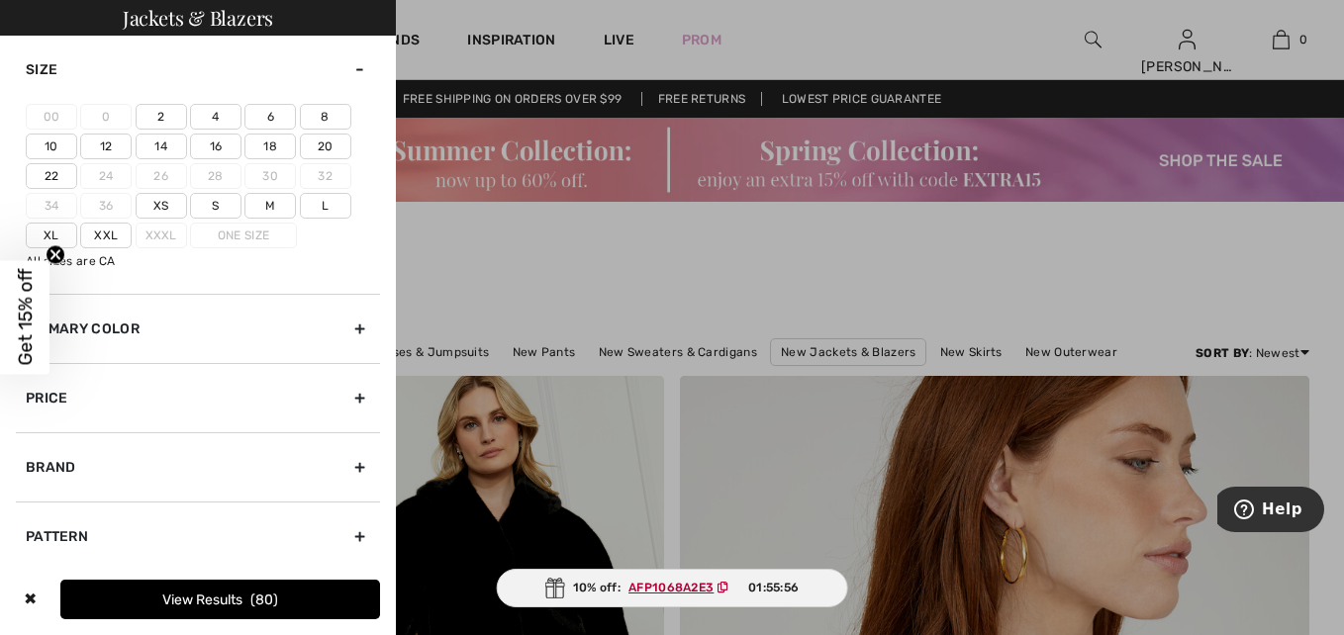
click at [211, 141] on label "16" at bounding box center [215, 147] width 51 height 26
click at [0, 0] on input"] "16" at bounding box center [0, 0] width 0 height 0
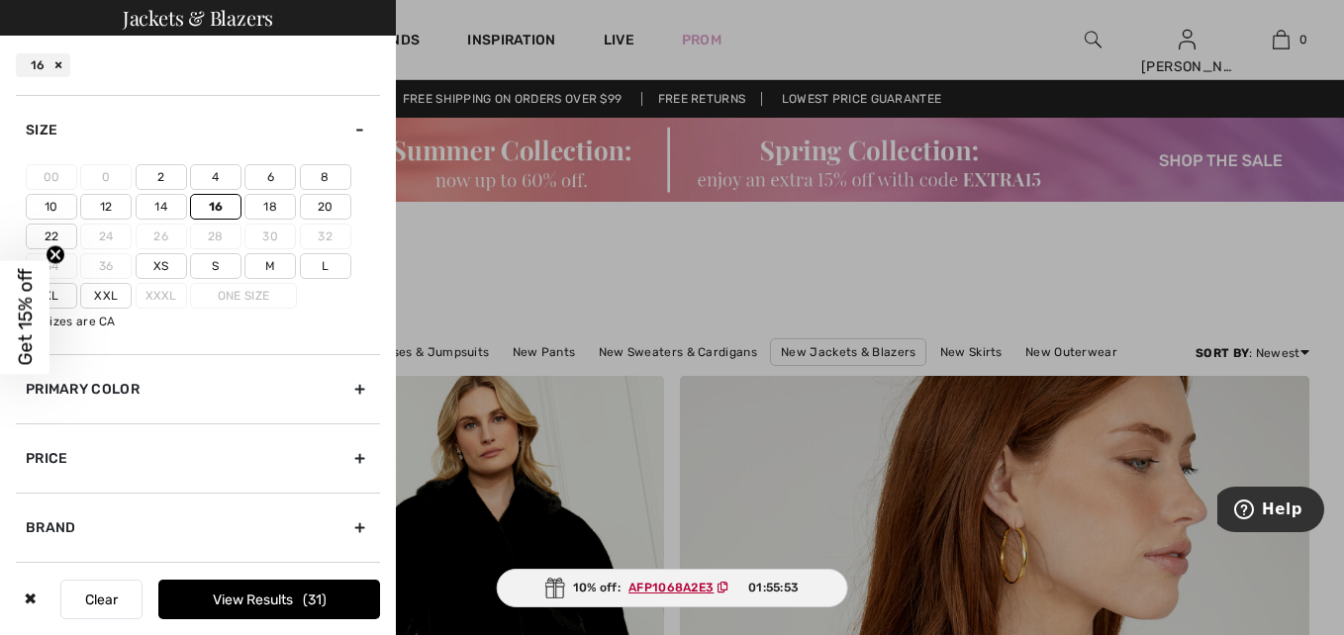
click at [342, 385] on div "Primary Color" at bounding box center [198, 388] width 364 height 69
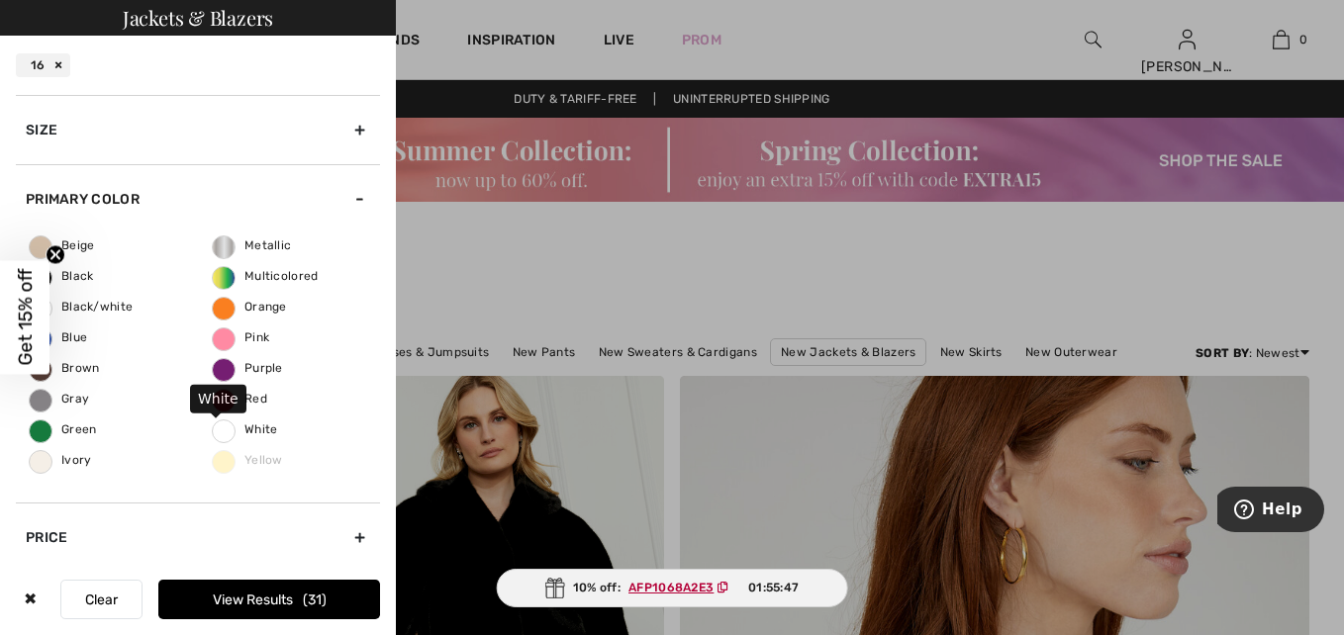
click at [217, 428] on span "White" at bounding box center [245, 430] width 65 height 14
click at [0, 0] on input "White" at bounding box center [0, 0] width 0 height 0
click at [72, 271] on span "Black" at bounding box center [62, 276] width 64 height 14
click at [0, 0] on input "Black" at bounding box center [0, 0] width 0 height 0
click at [270, 596] on button "View Results 9" at bounding box center [269, 600] width 222 height 40
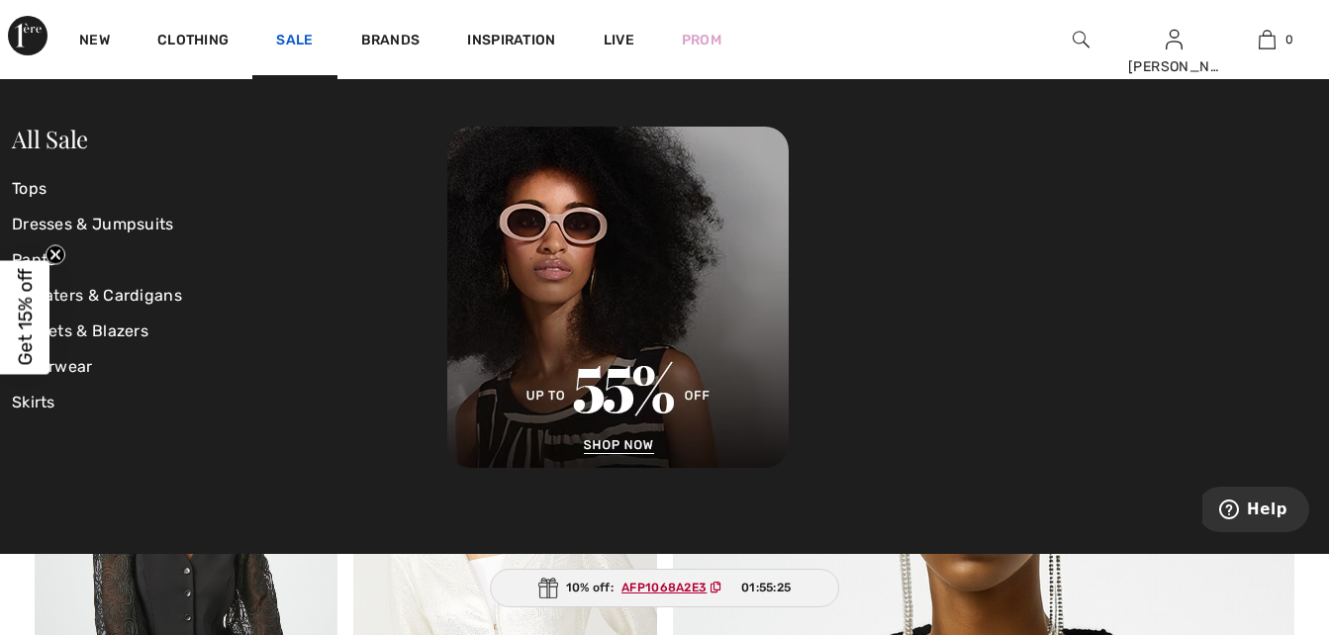
click at [301, 37] on link "Sale" at bounding box center [294, 42] width 37 height 21
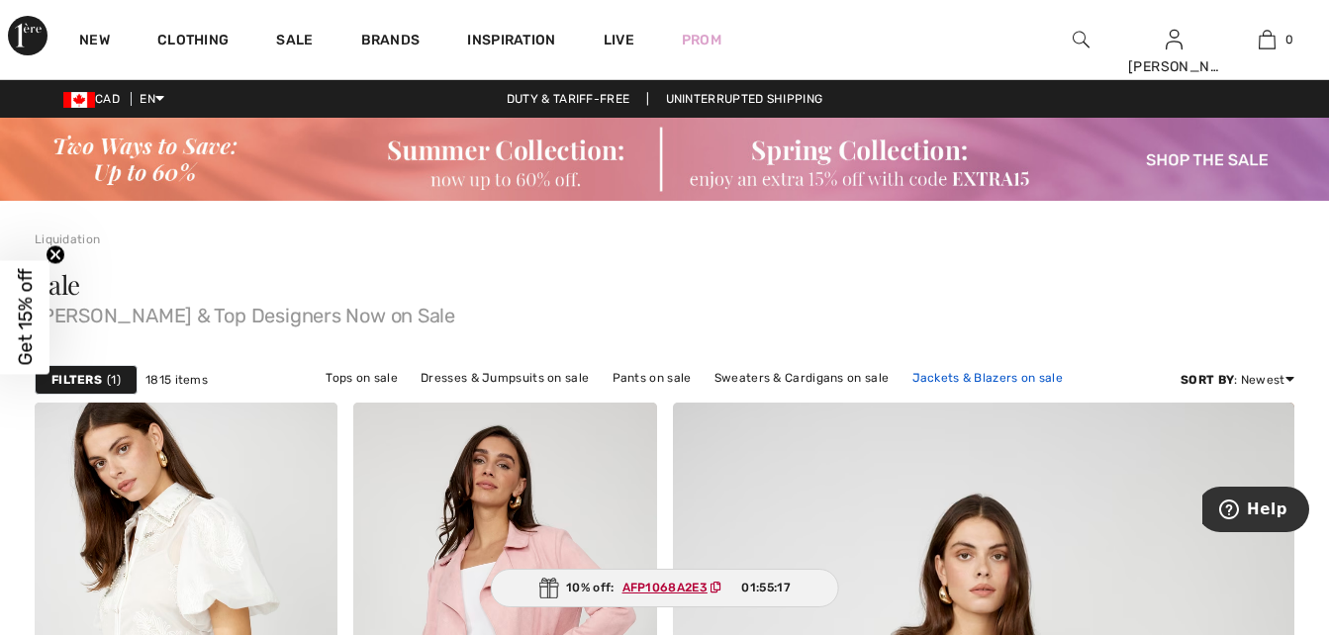
click at [971, 374] on link "Jackets & Blazers on sale" at bounding box center [987, 378] width 171 height 26
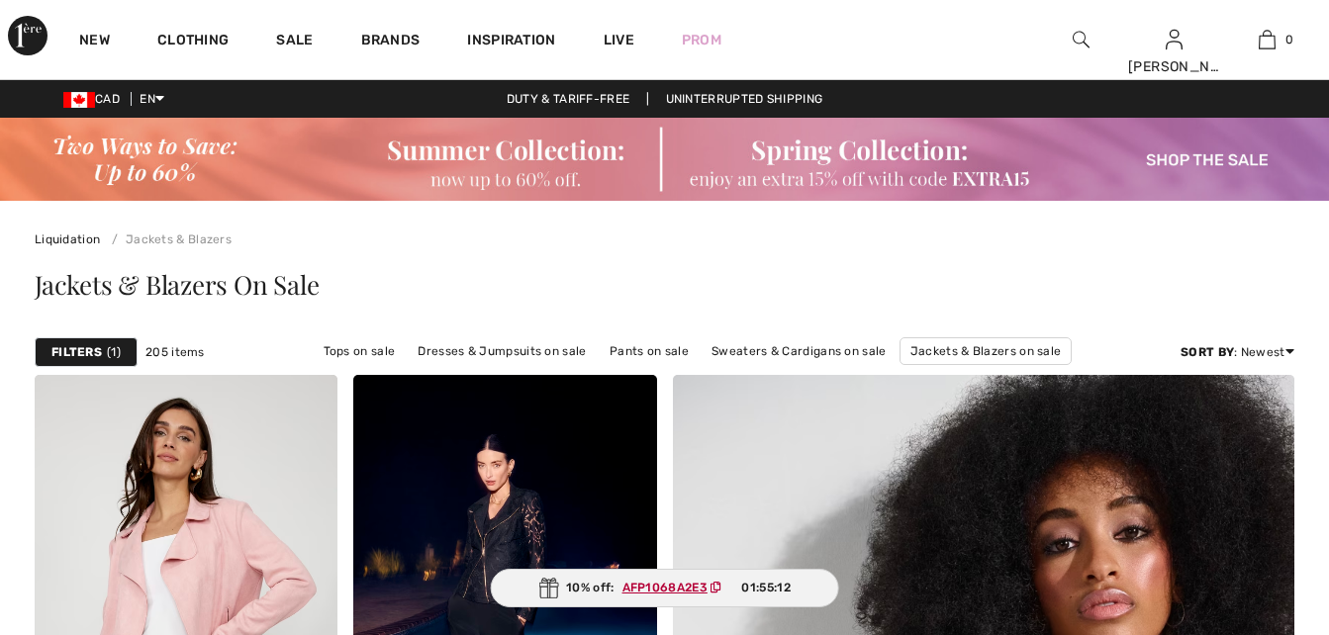
click at [91, 348] on strong "Filters" at bounding box center [76, 352] width 50 height 18
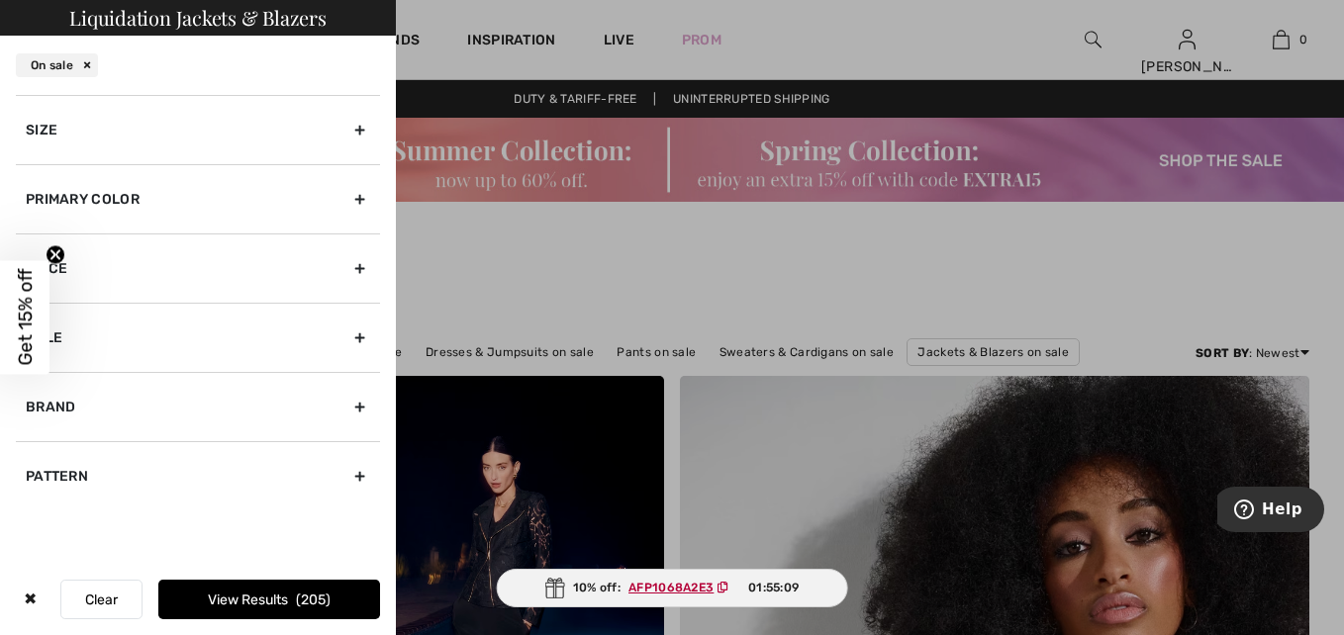
click at [357, 124] on div "Size" at bounding box center [198, 129] width 364 height 69
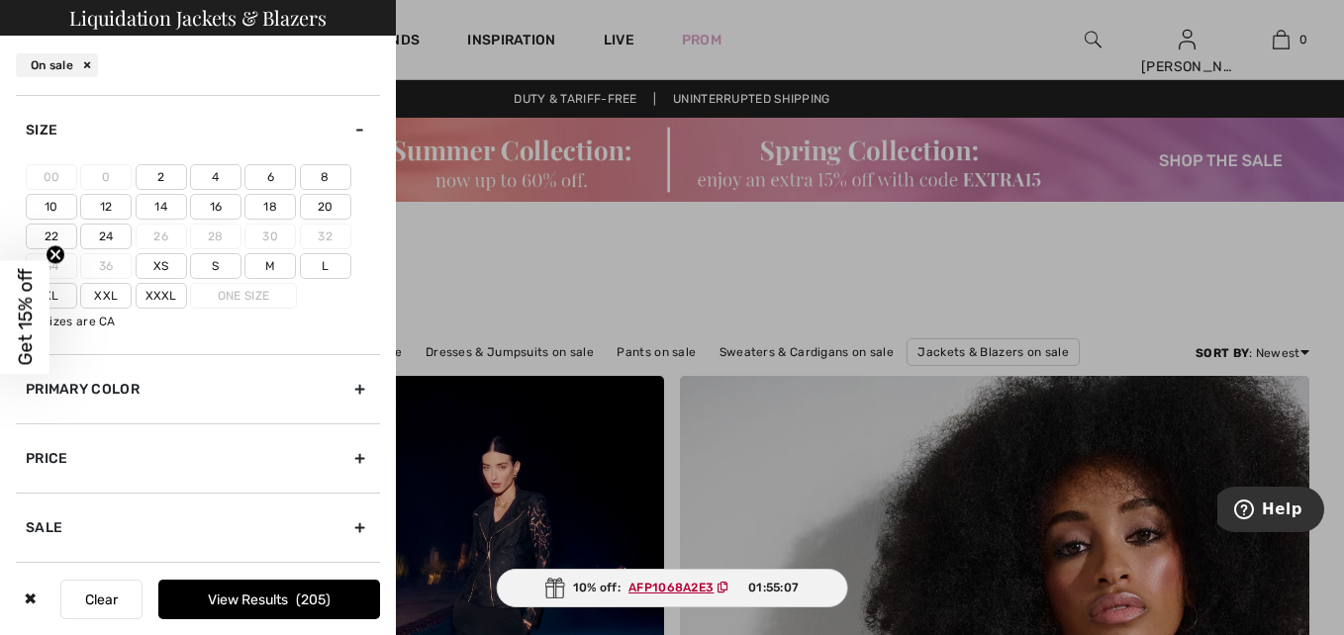
click at [217, 207] on label "16" at bounding box center [215, 207] width 51 height 26
click at [0, 0] on input"] "16" at bounding box center [0, 0] width 0 height 0
click at [343, 386] on div "Primary Color" at bounding box center [198, 388] width 364 height 69
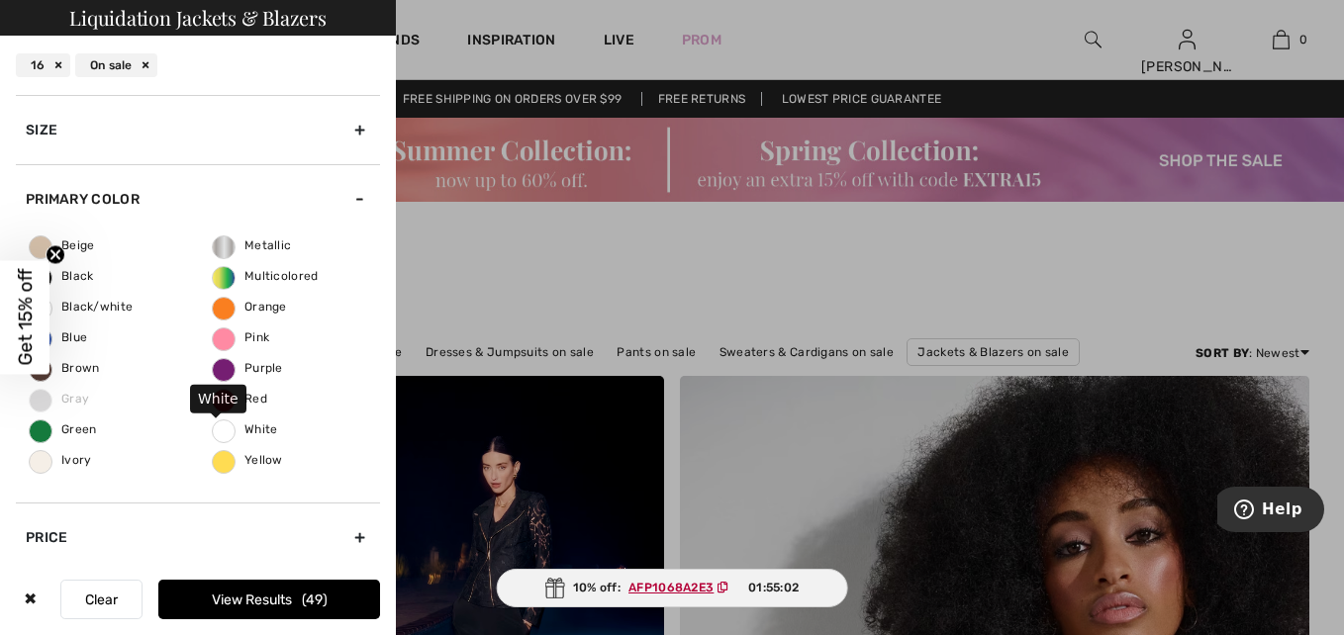
click at [215, 424] on span "White" at bounding box center [245, 430] width 65 height 14
click at [0, 0] on input "White" at bounding box center [0, 0] width 0 height 0
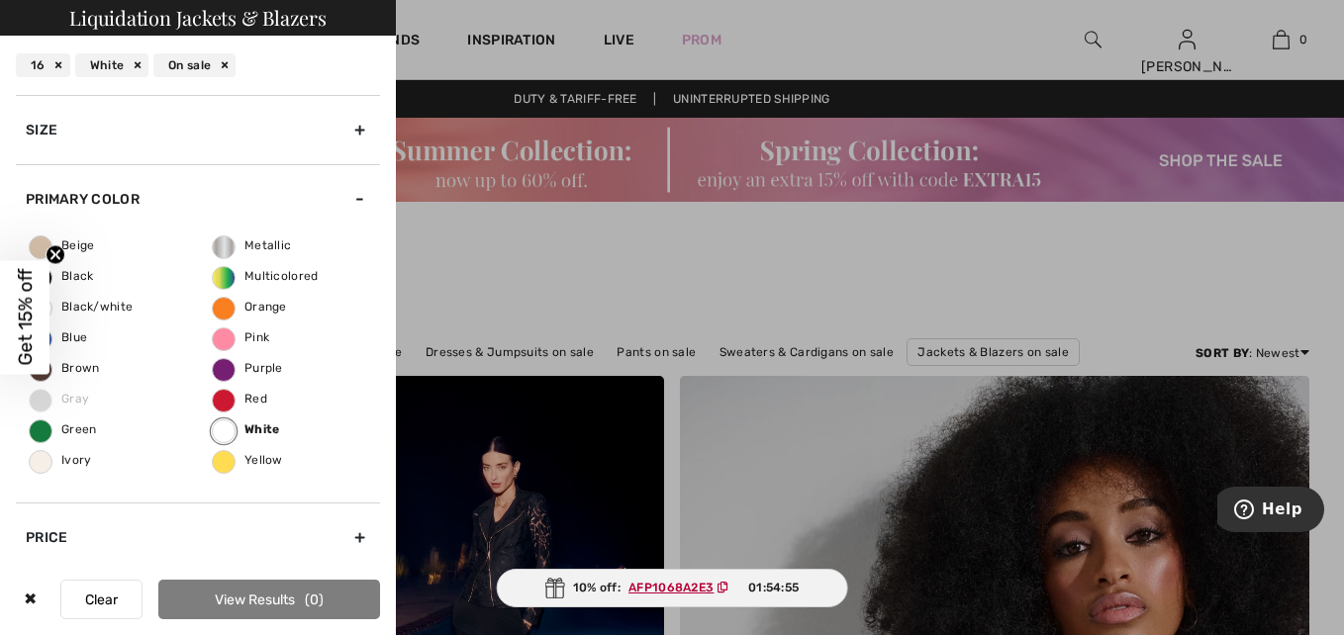
click at [57, 59] on div "16" at bounding box center [43, 65] width 54 height 24
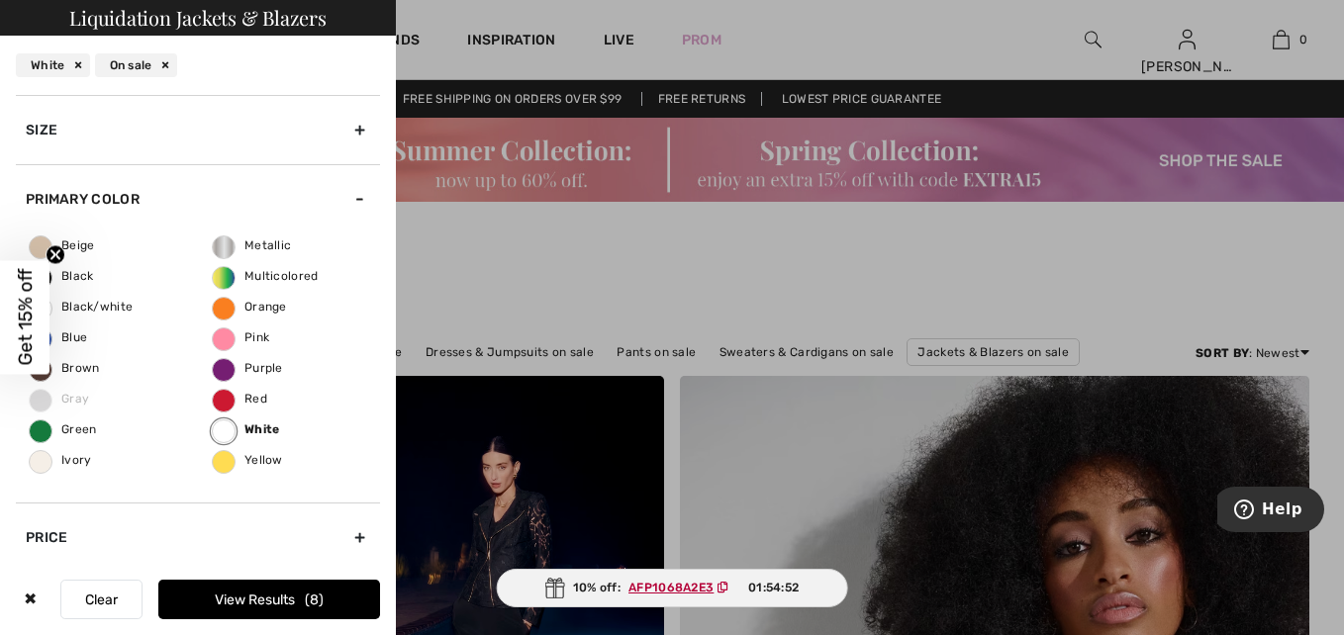
click at [305, 592] on button "View Results 8" at bounding box center [269, 600] width 222 height 40
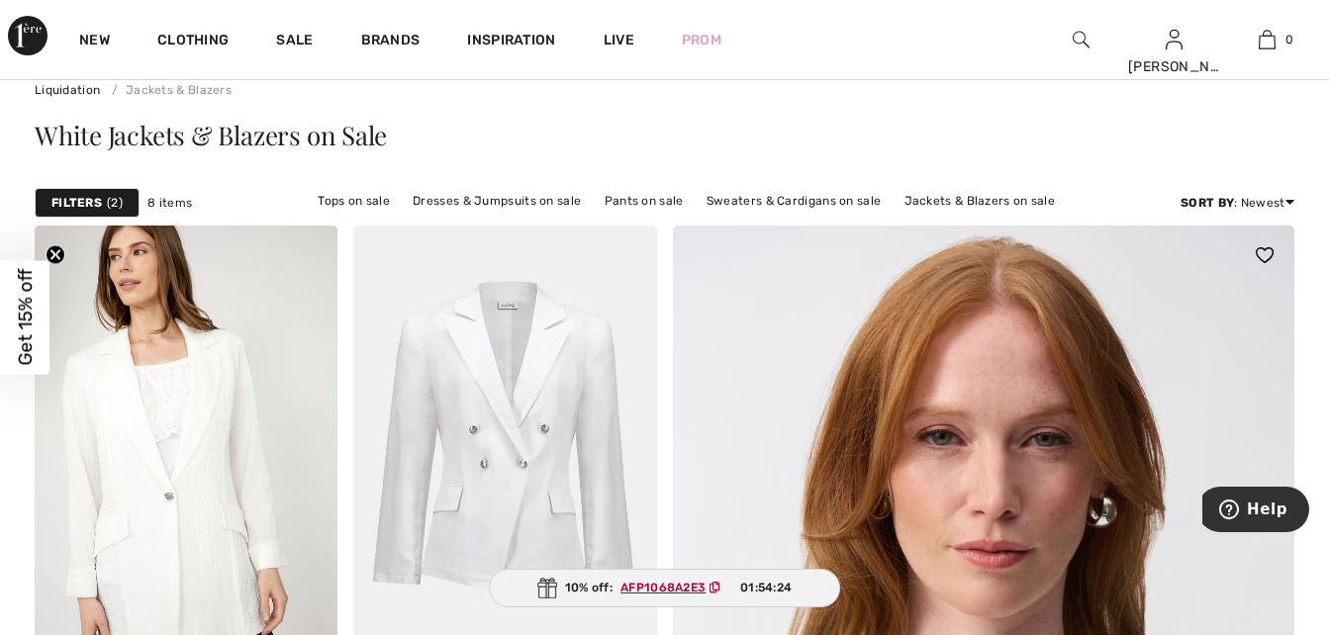
scroll to position [99, 0]
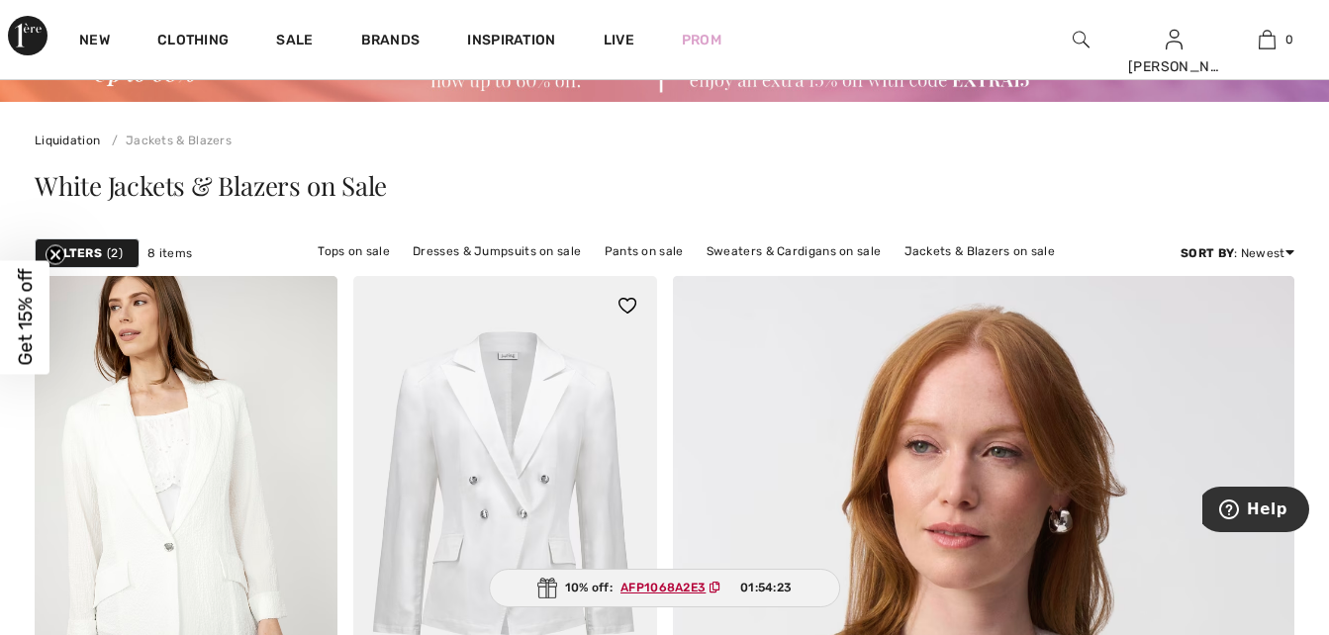
click at [564, 440] on img at bounding box center [504, 503] width 303 height 454
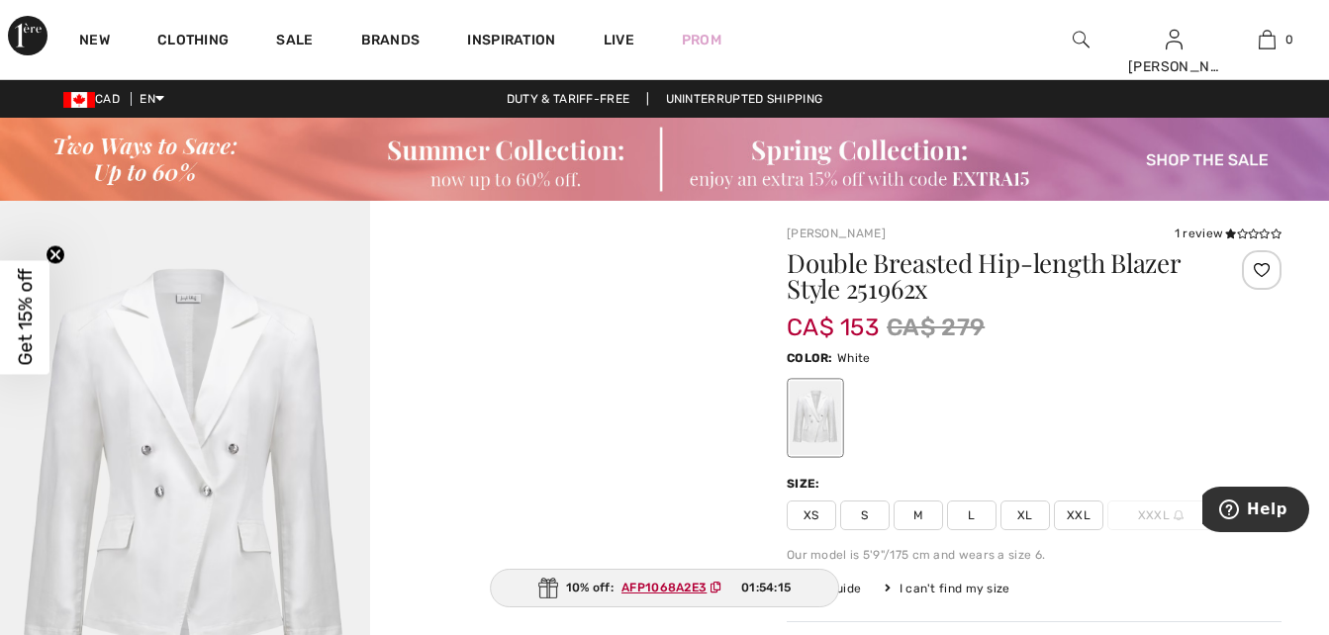
click at [1022, 512] on span "XL" at bounding box center [1024, 516] width 49 height 30
click at [659, 583] on ins "AFP1068A2E3" at bounding box center [663, 588] width 85 height 14
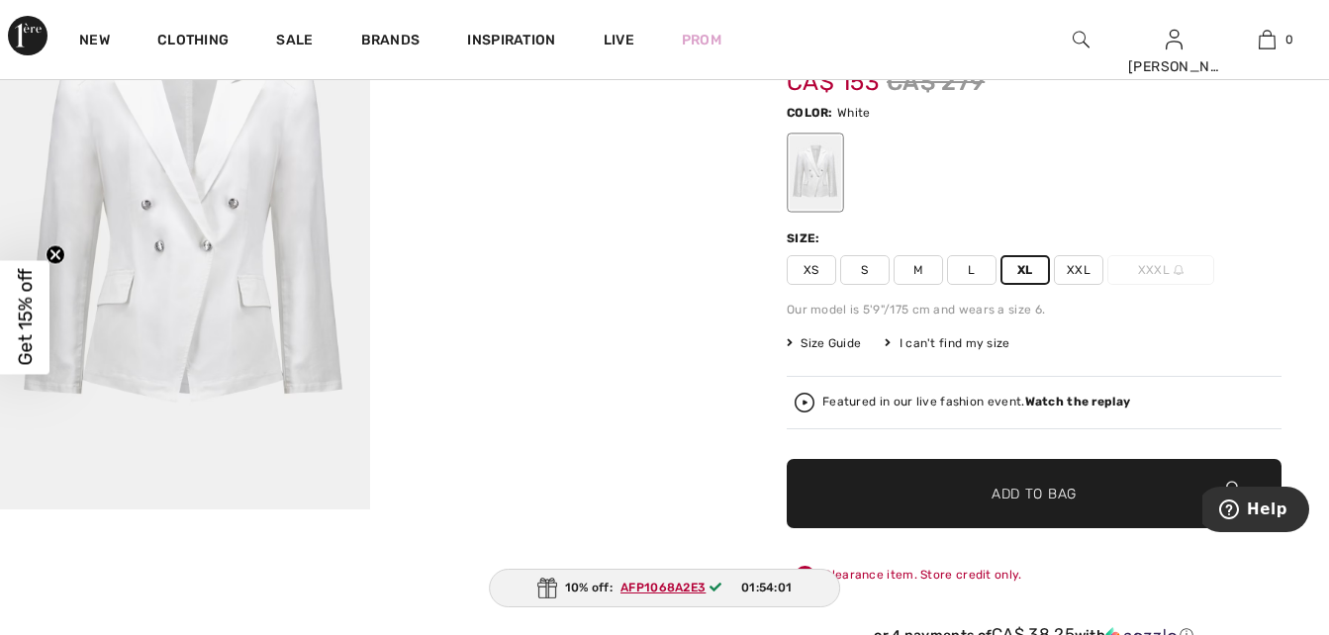
scroll to position [297, 0]
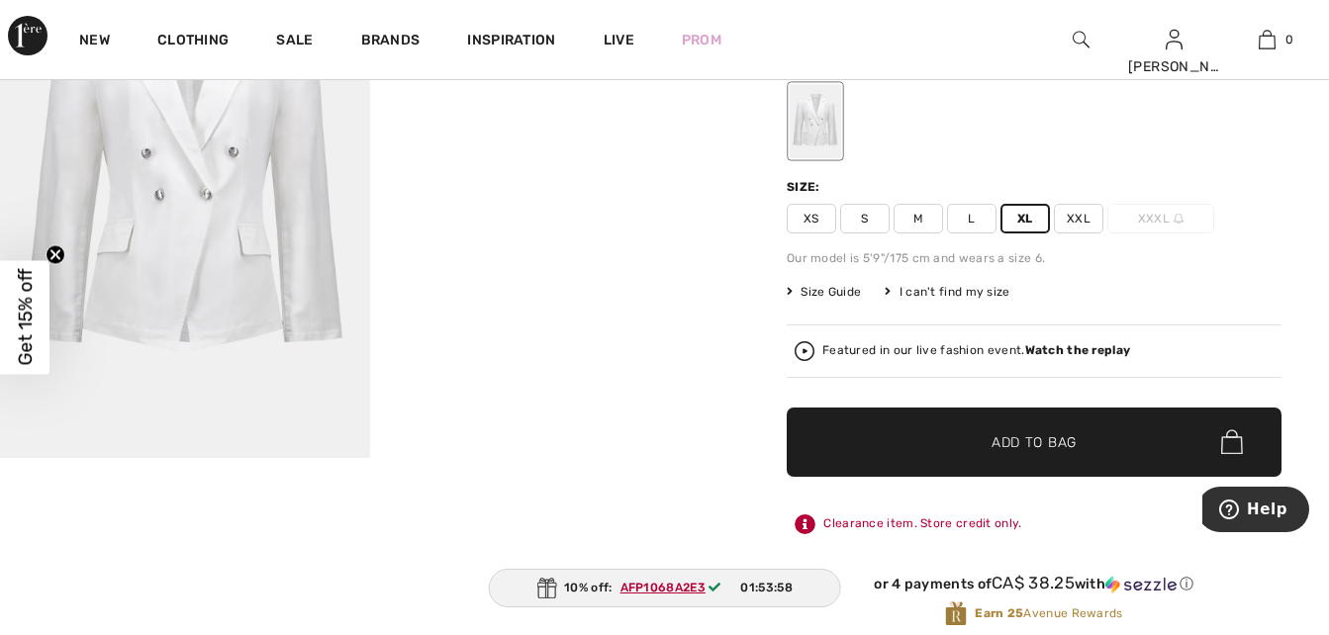
click at [1032, 434] on span "Add to Bag" at bounding box center [1034, 441] width 85 height 21
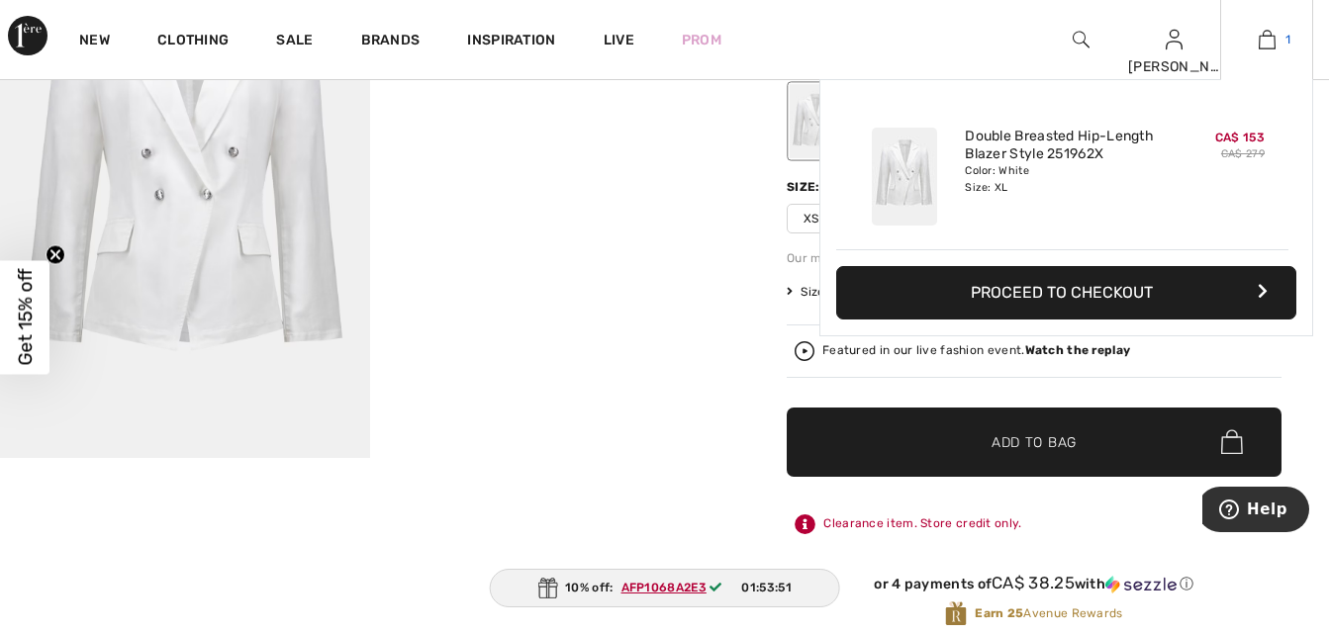
click at [1263, 31] on img at bounding box center [1267, 40] width 17 height 24
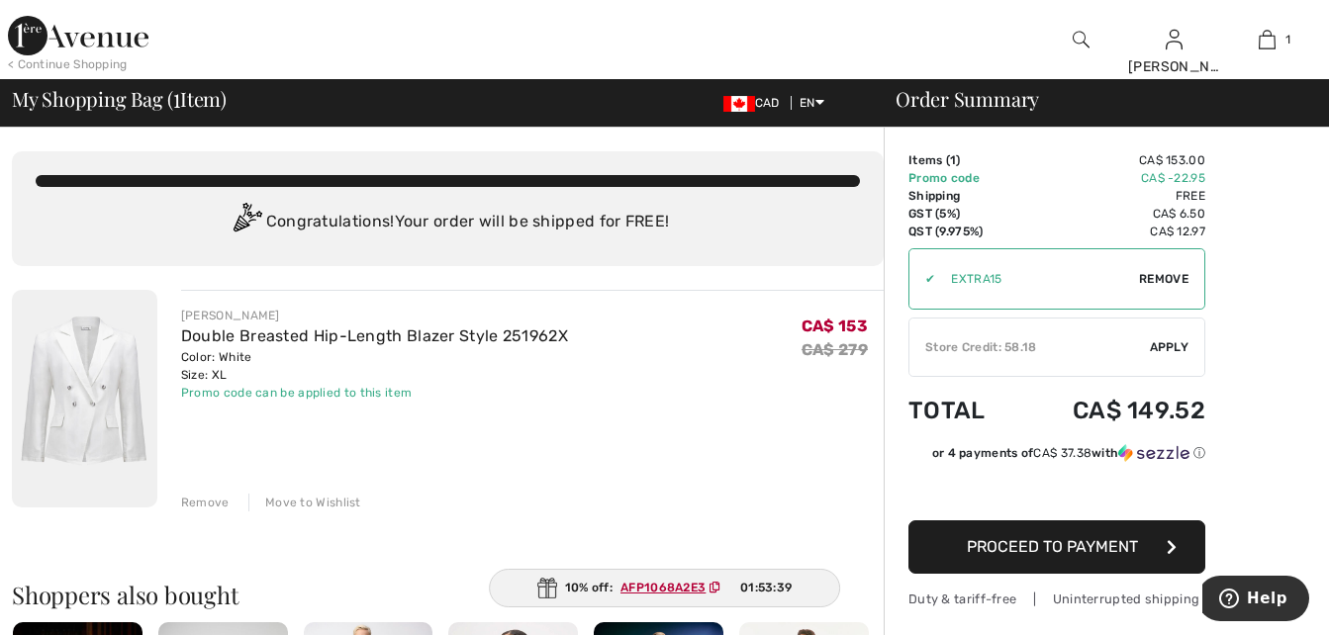
click at [1169, 338] on span "Apply" at bounding box center [1170, 347] width 40 height 18
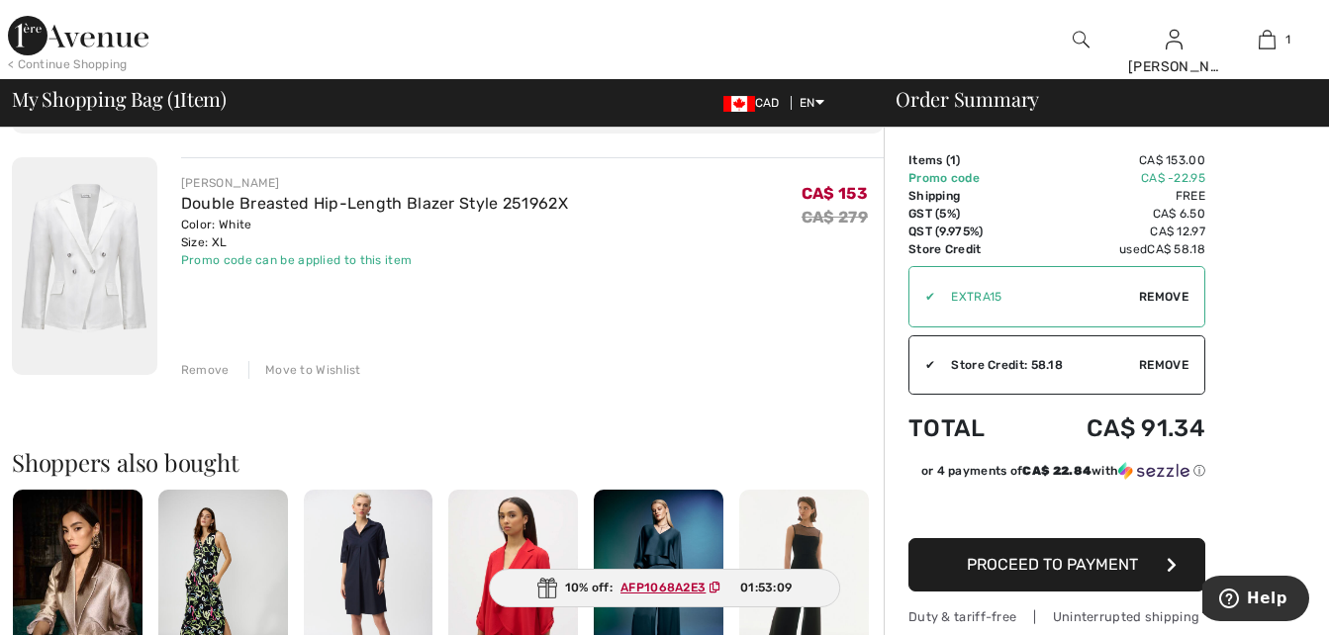
scroll to position [99, 0]
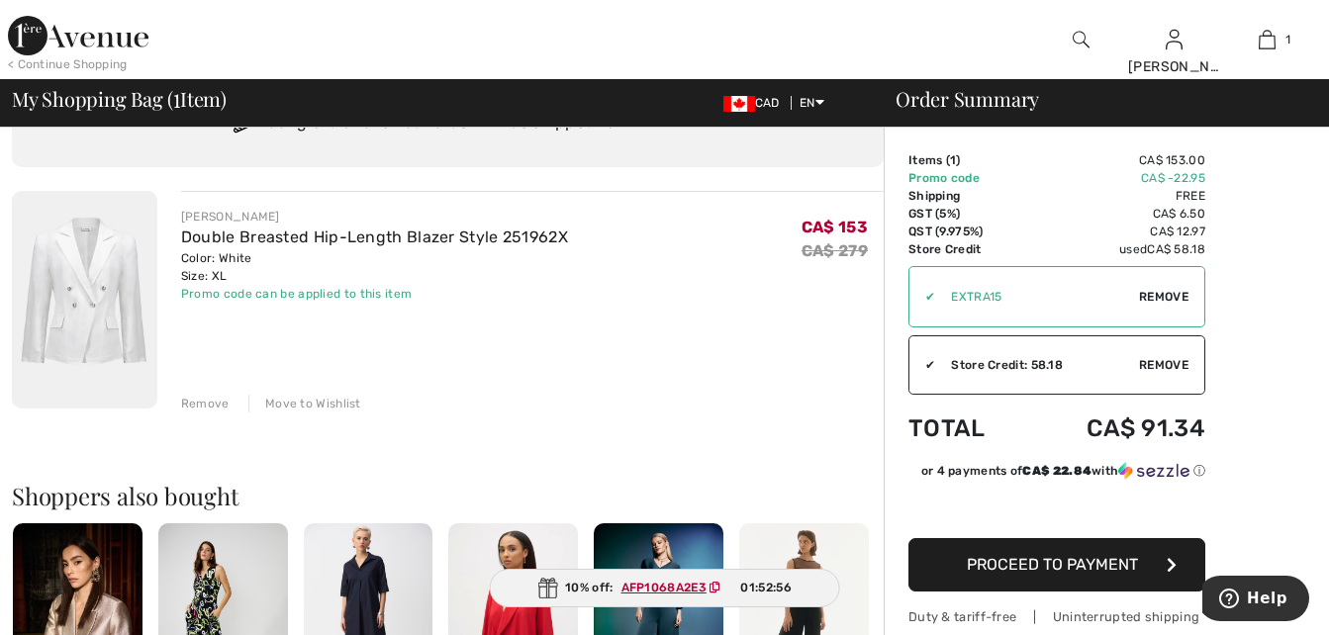
click at [1130, 562] on span "Proceed to Payment" at bounding box center [1052, 564] width 171 height 19
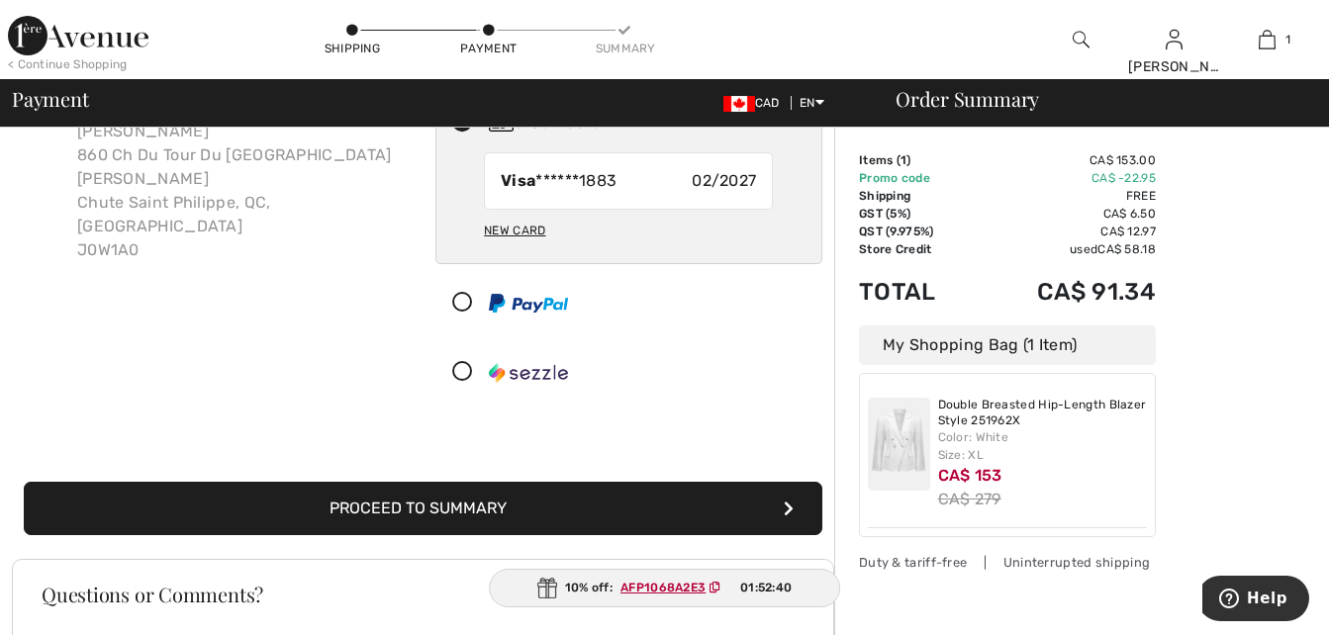
scroll to position [198, 0]
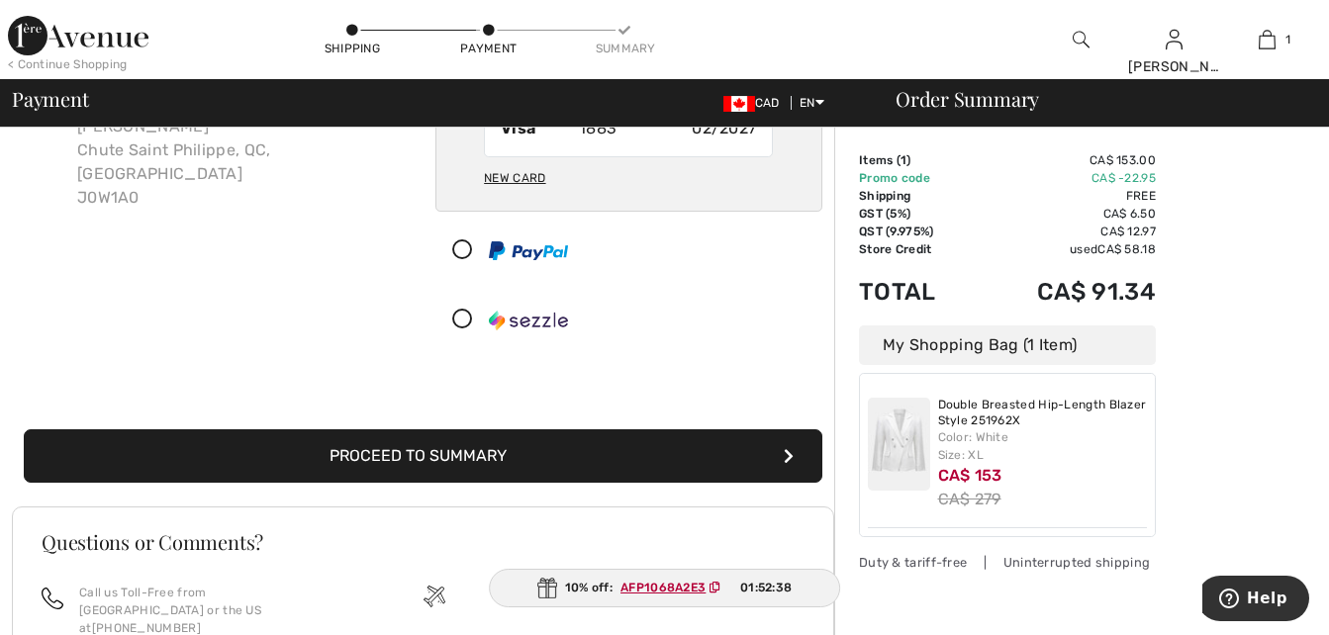
click at [542, 445] on button "Proceed to Summary" at bounding box center [423, 455] width 799 height 53
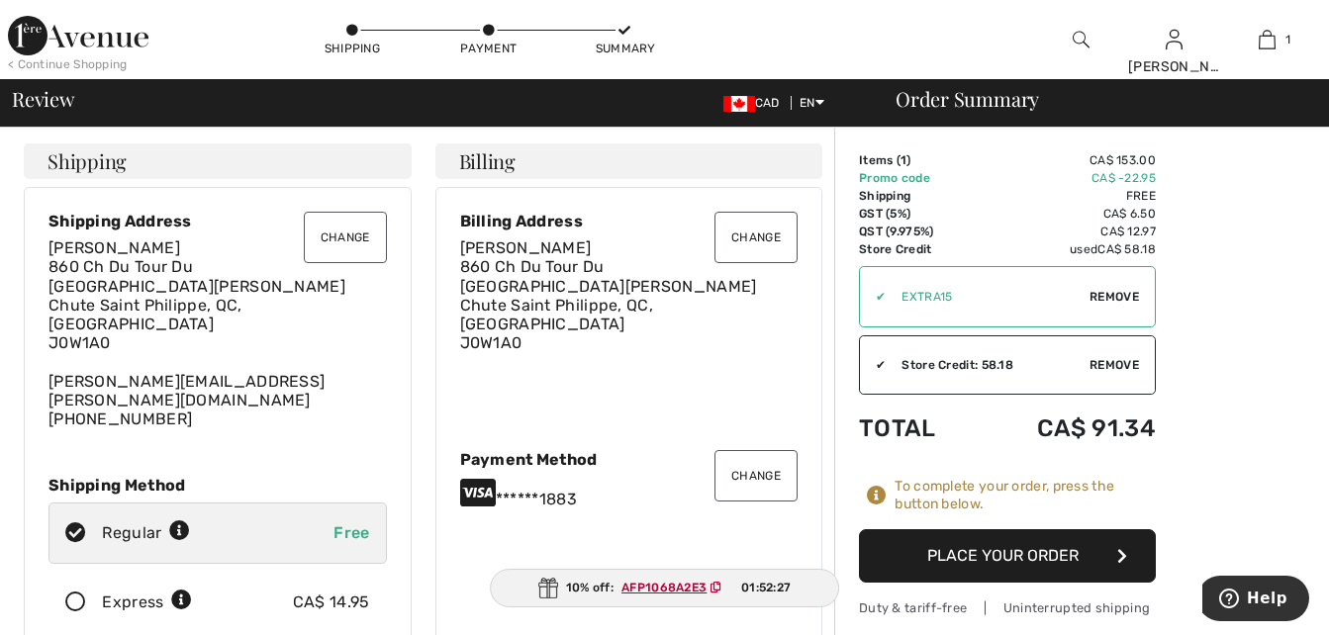
click at [1071, 548] on button "Place Your Order" at bounding box center [1007, 555] width 297 height 53
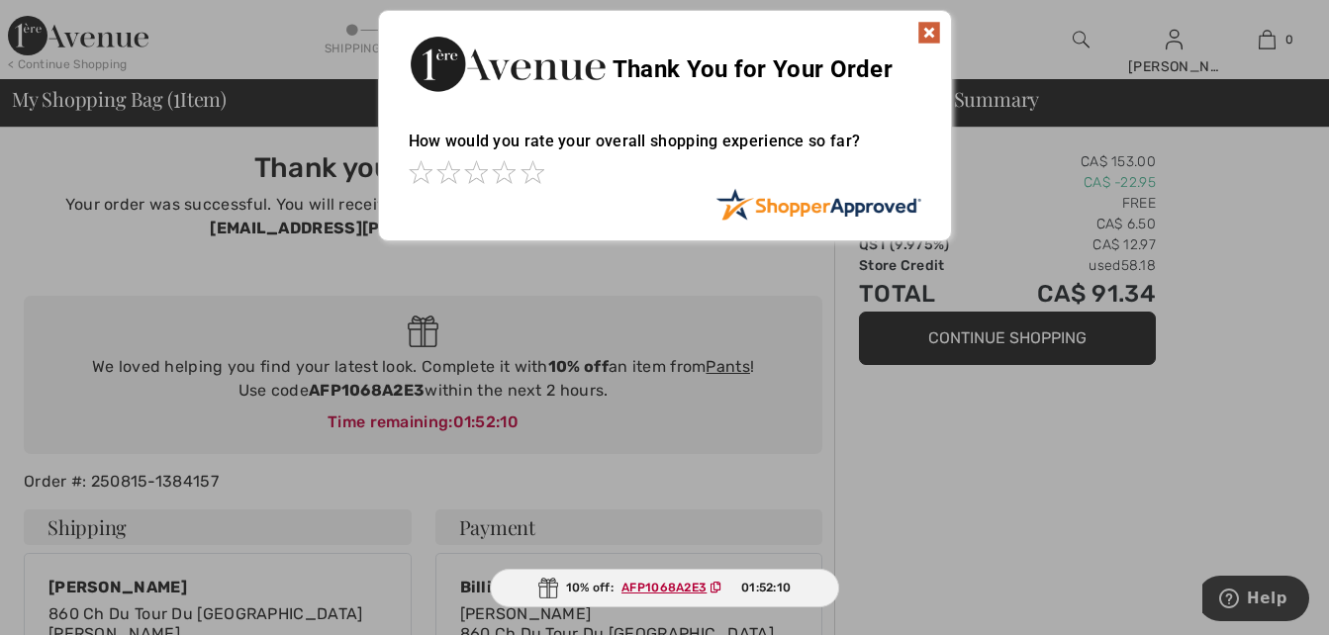
click at [929, 29] on img at bounding box center [929, 33] width 24 height 24
